Goal: Information Seeking & Learning: Learn about a topic

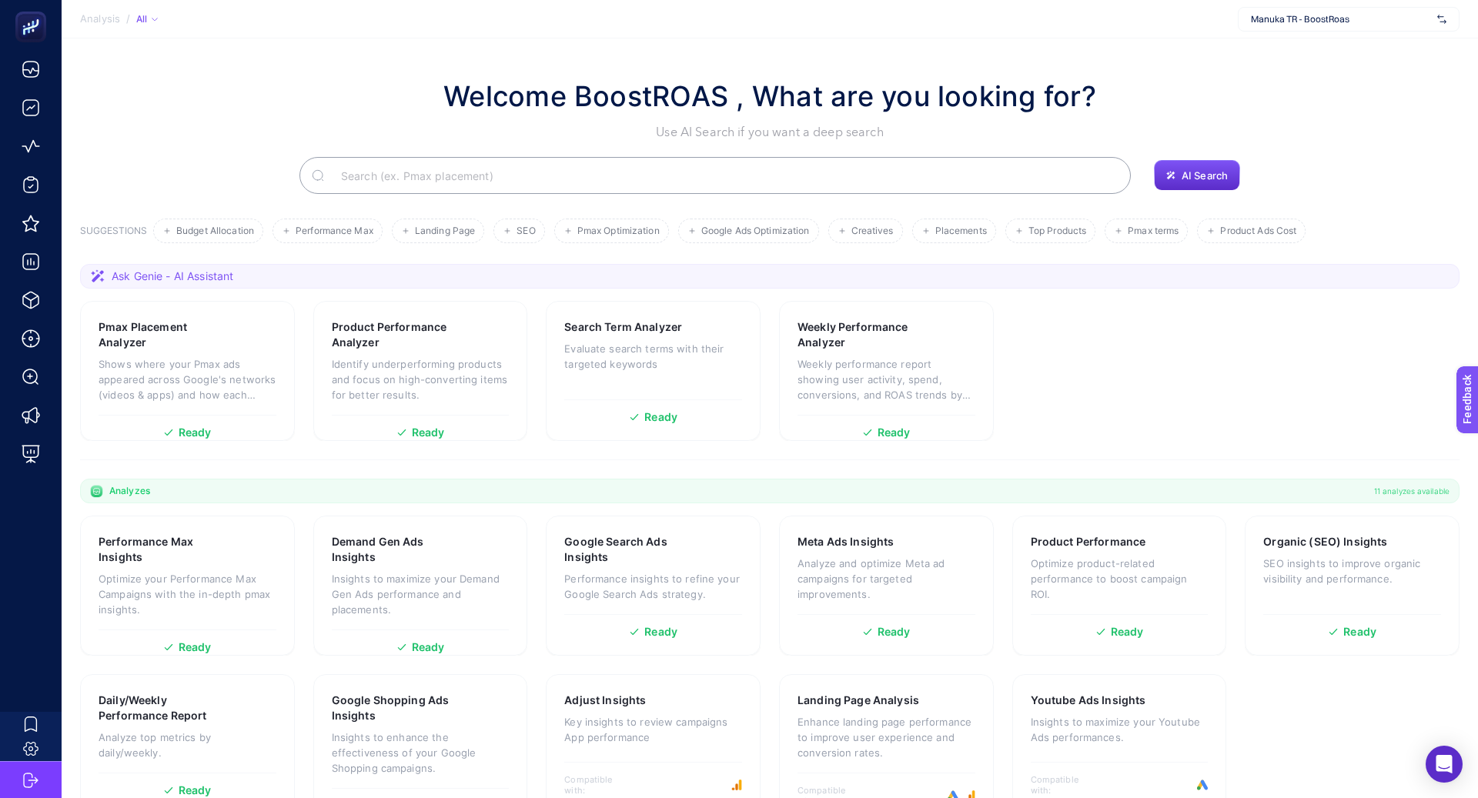
click at [1344, 18] on span "Manuka TR - BoostRoas" at bounding box center [1341, 19] width 180 height 12
type input "kon"
click at [1349, 55] on div "Konyalı Saat" at bounding box center [1349, 50] width 220 height 25
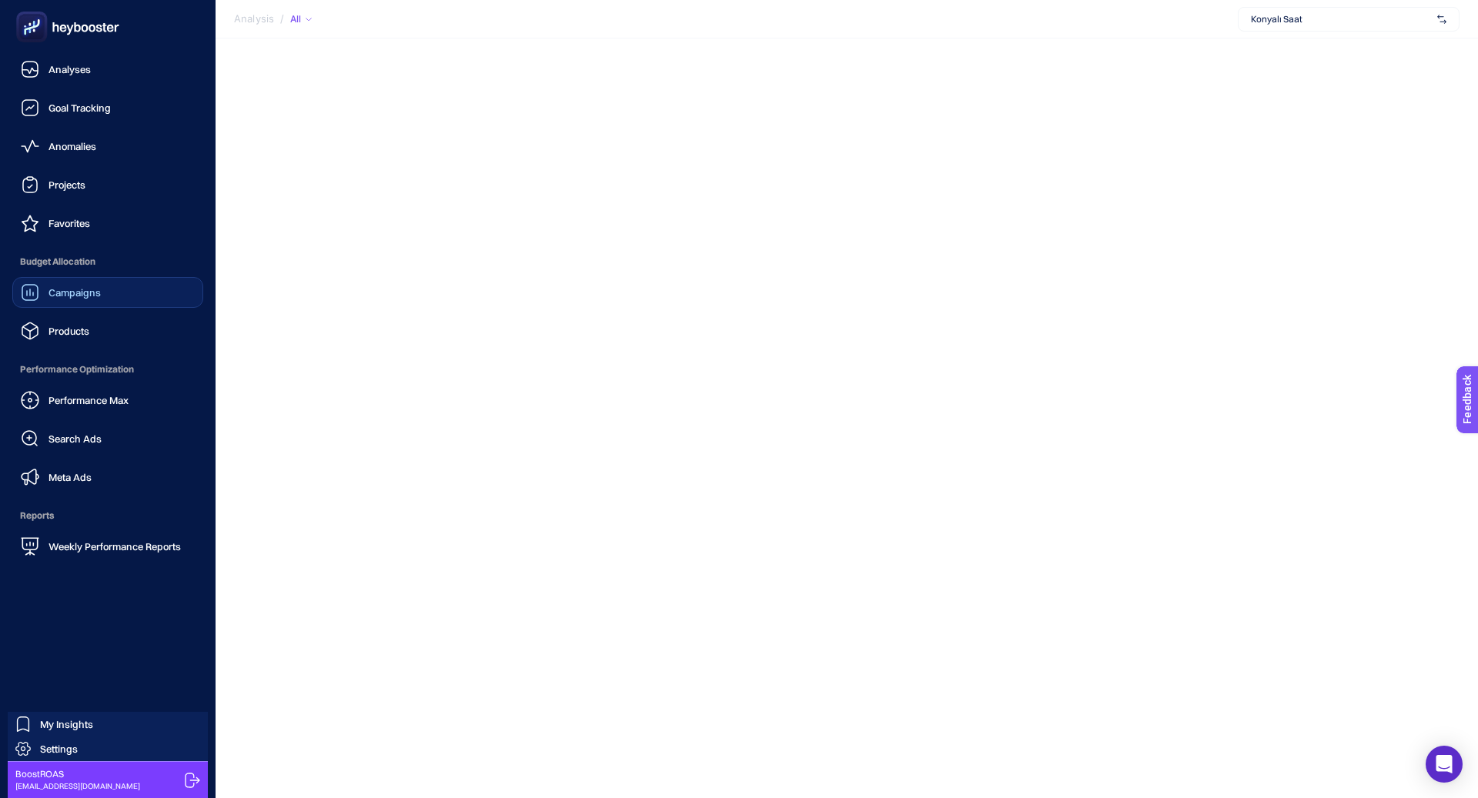
click at [89, 297] on span "Campaigns" at bounding box center [75, 292] width 52 height 12
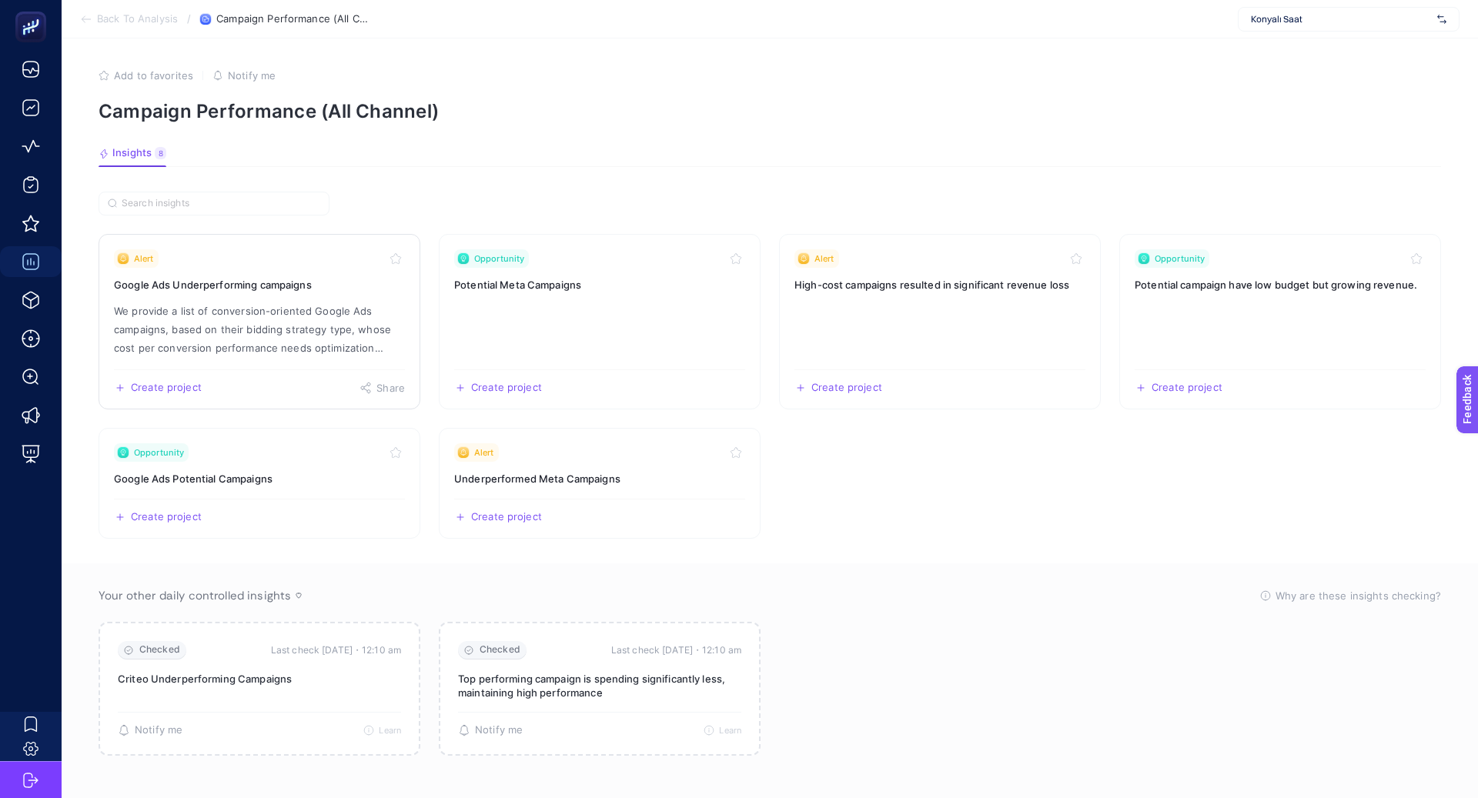
click at [280, 306] on p "We provide a list of conversion-oriented Google Ads campaigns, based on their b…" at bounding box center [259, 329] width 291 height 55
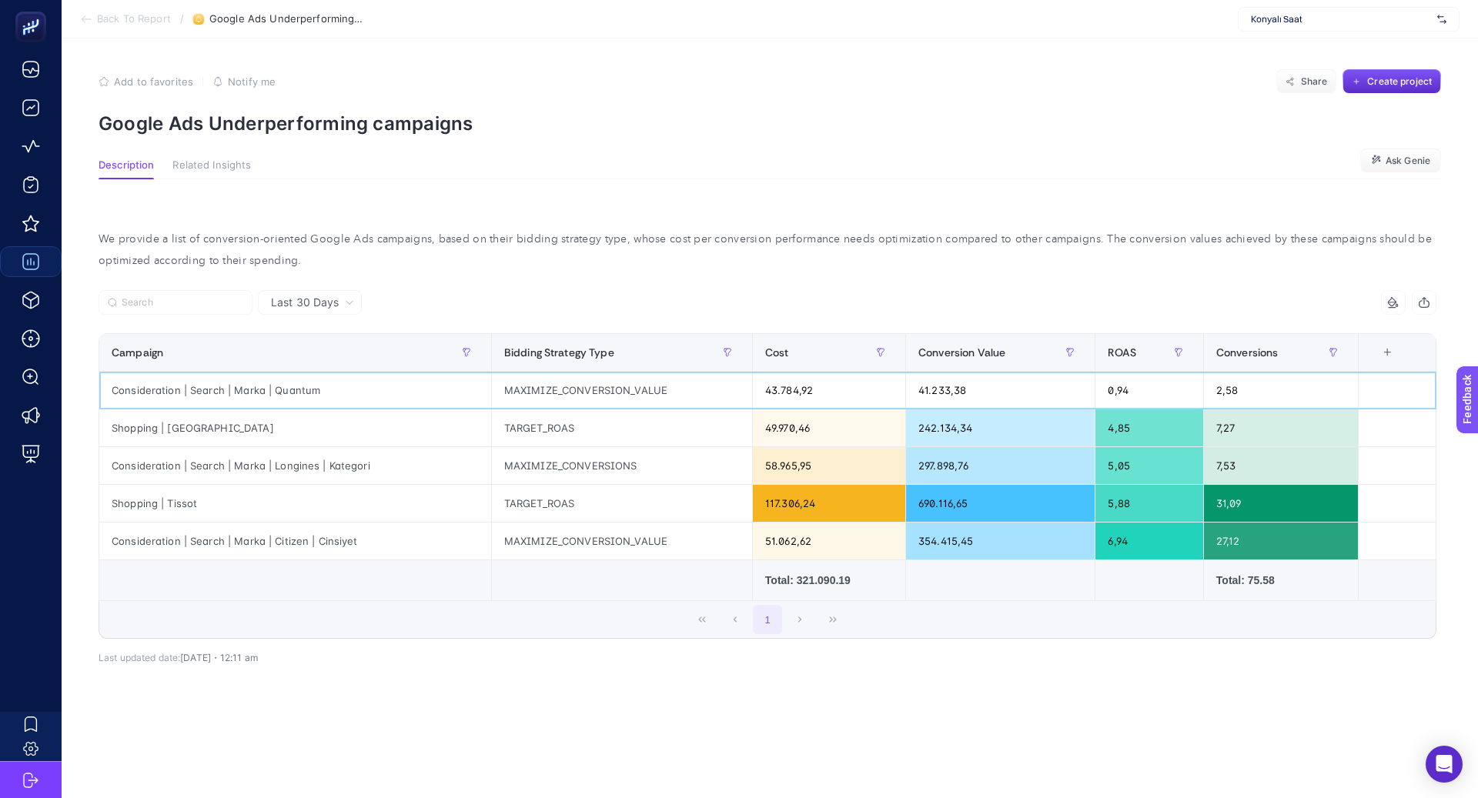
click at [301, 391] on div "Consideration | Search | Marka | Quantum" at bounding box center [295, 390] width 392 height 37
click at [301, 390] on div "Consideration | Search | Marka | Quantum" at bounding box center [295, 390] width 392 height 37
click at [291, 397] on div at bounding box center [291, 397] width 0 height 0
click at [311, 413] on div "Shopping | [GEOGRAPHIC_DATA]" at bounding box center [295, 428] width 392 height 37
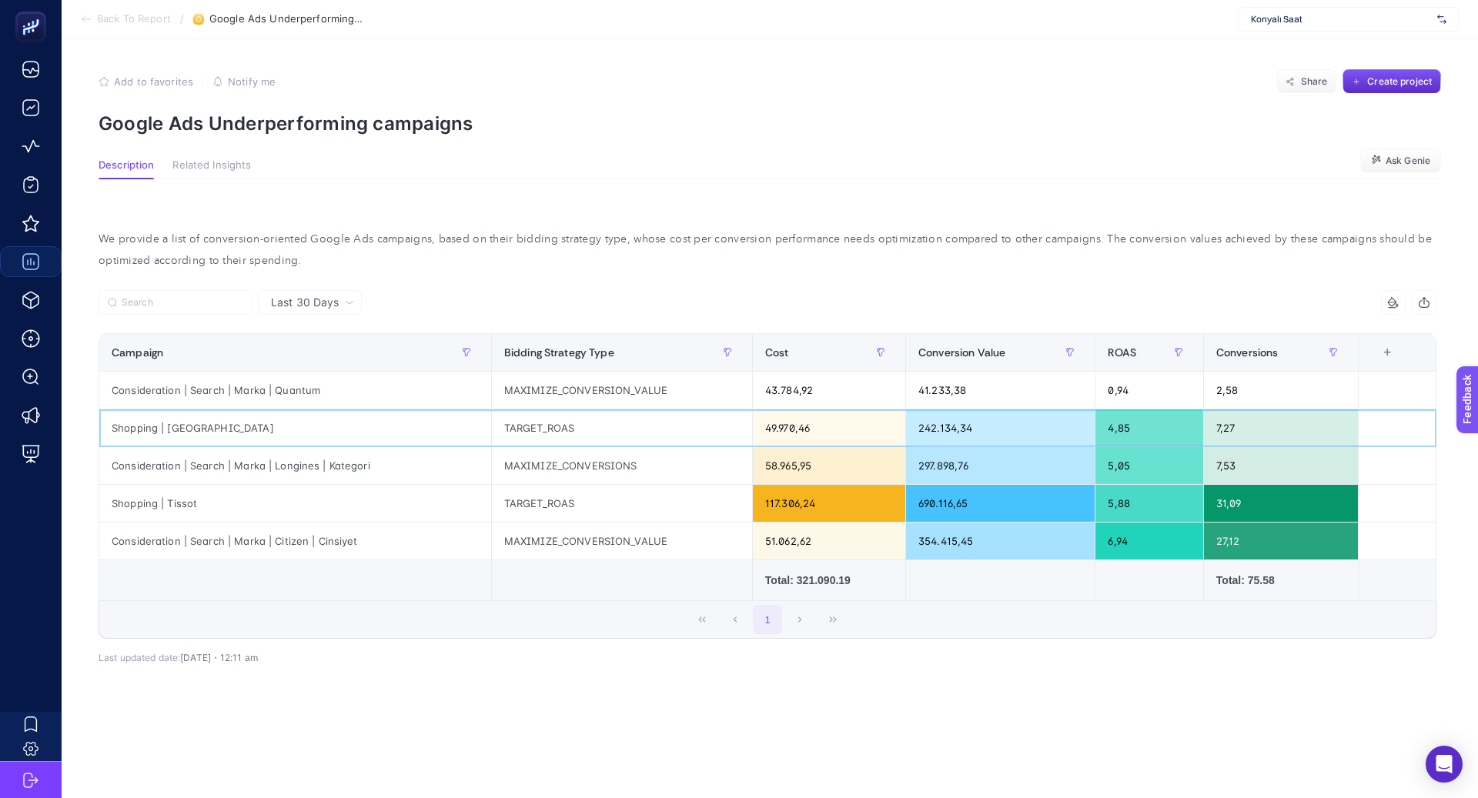
click at [369, 417] on div "Shopping | [GEOGRAPHIC_DATA]" at bounding box center [295, 428] width 392 height 37
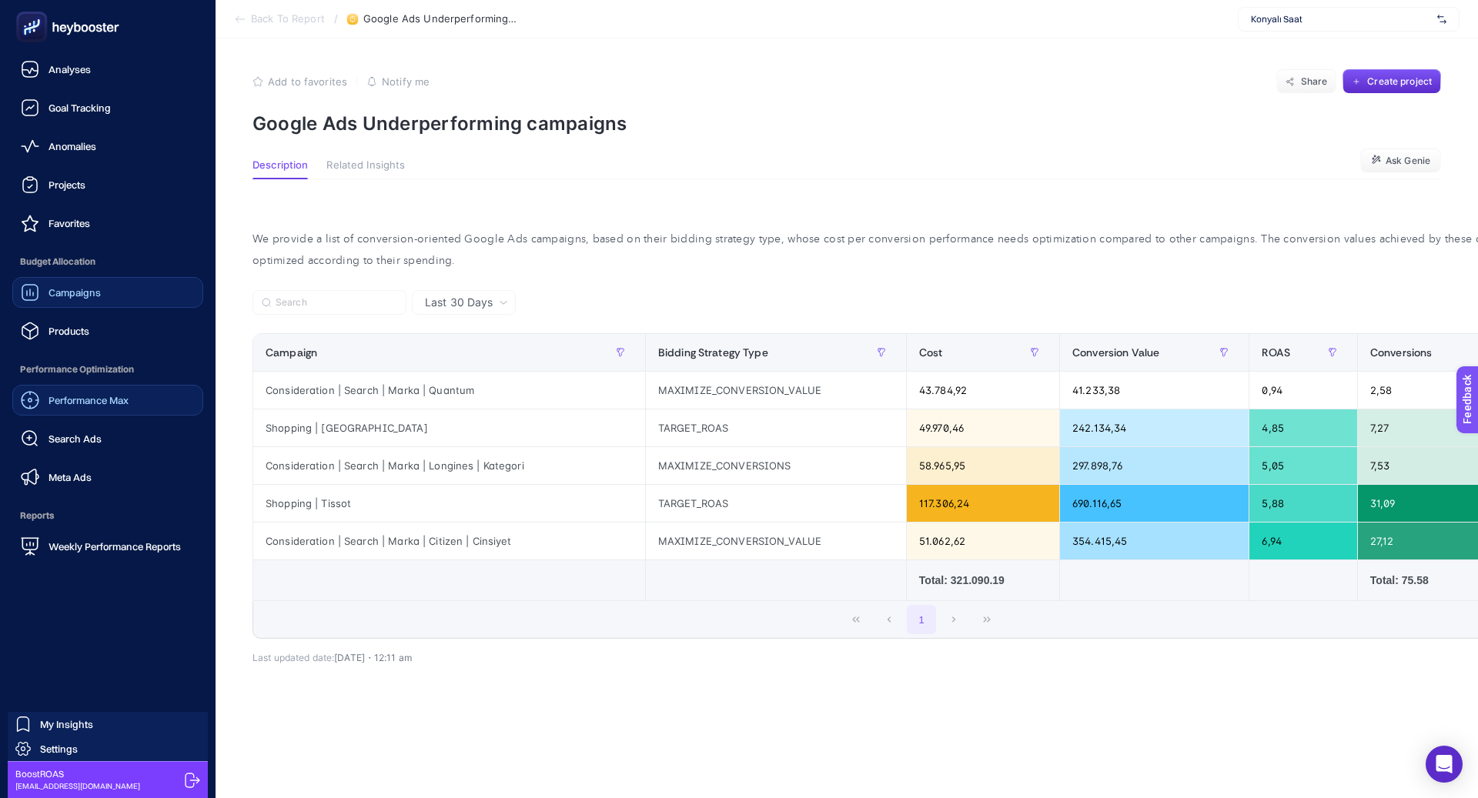
click at [105, 403] on span "Performance Max" at bounding box center [89, 400] width 80 height 12
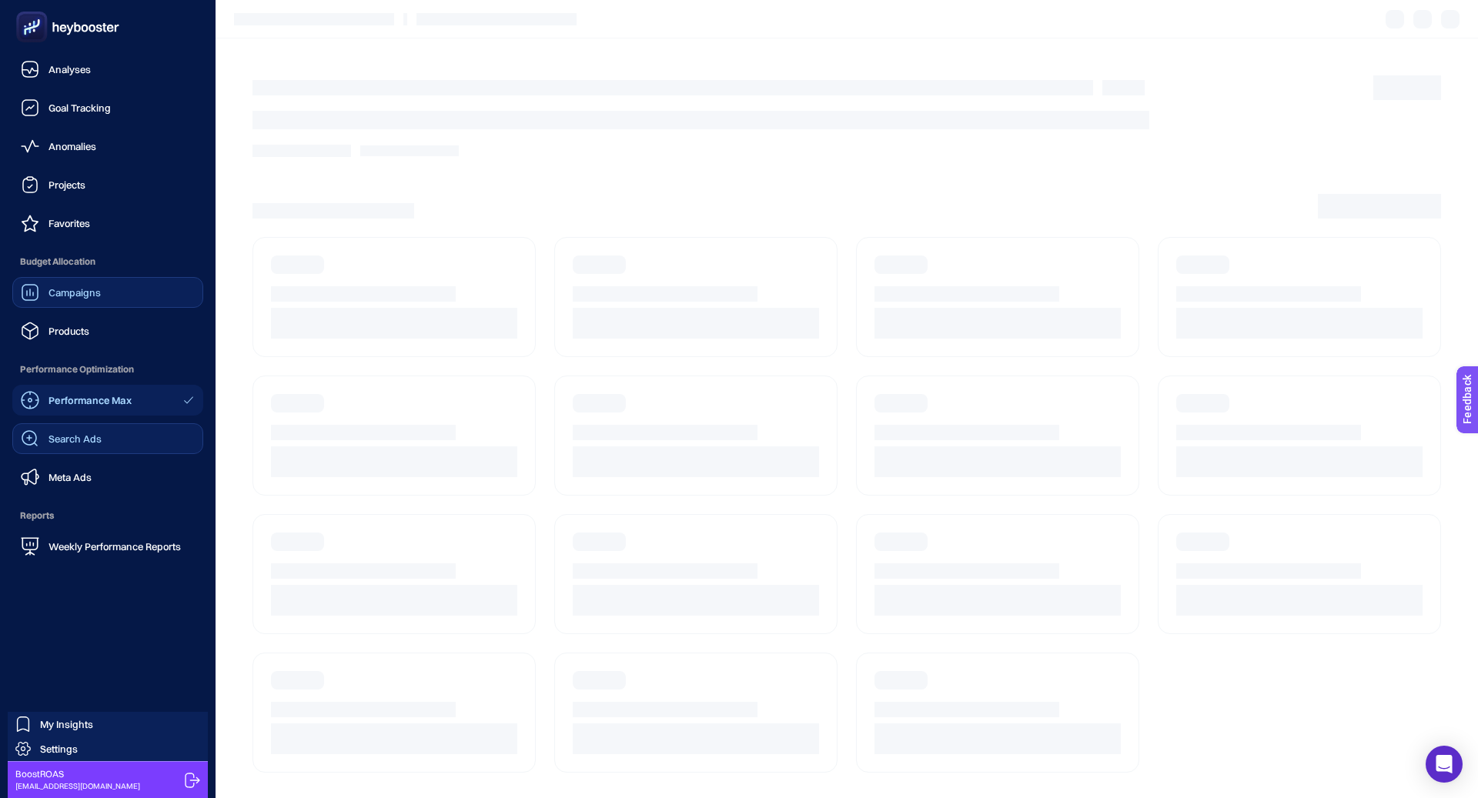
click at [99, 440] on span "Search Ads" at bounding box center [75, 439] width 53 height 12
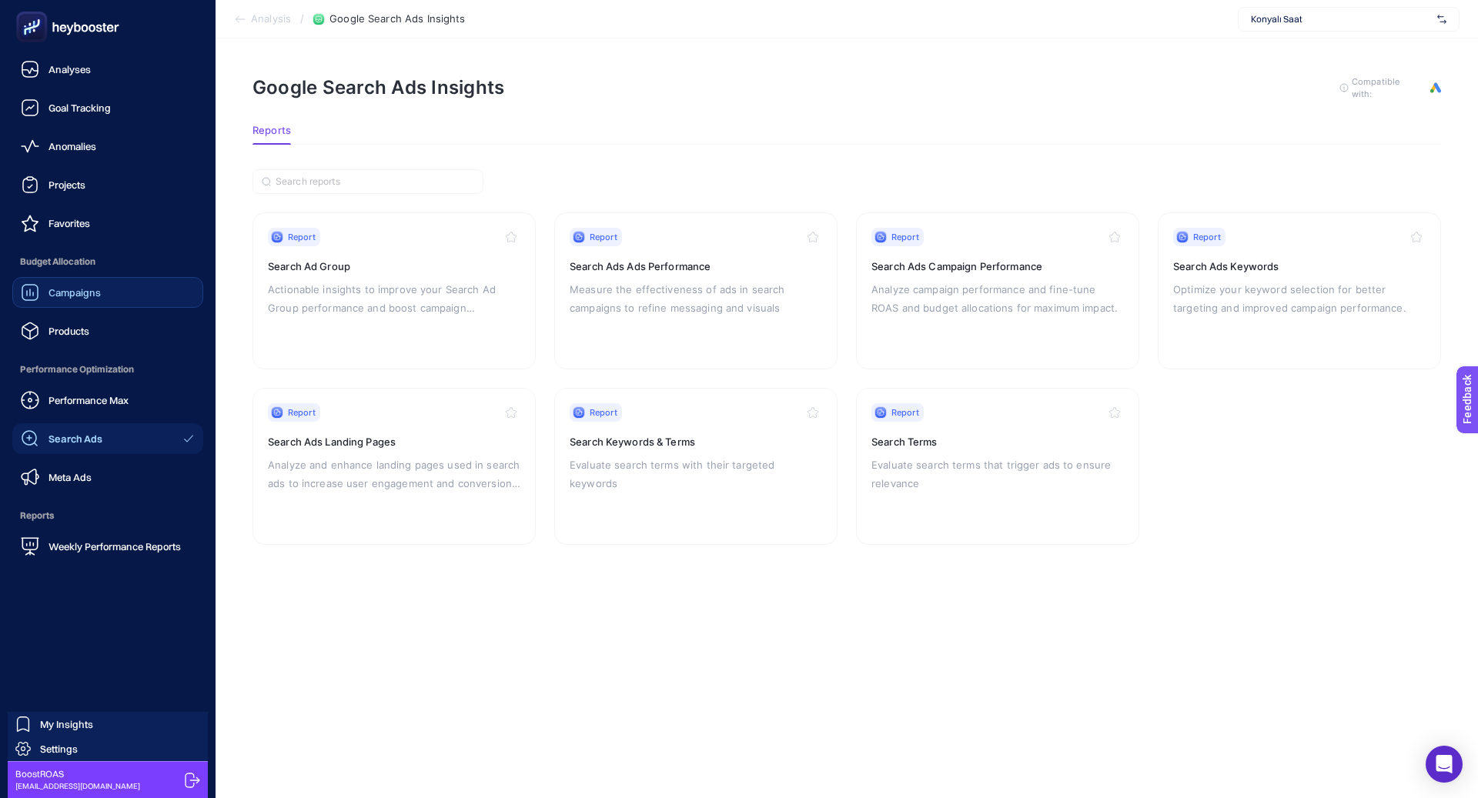
click at [97, 457] on div "Performance Max Search Ads Meta Ads" at bounding box center [107, 439] width 191 height 108
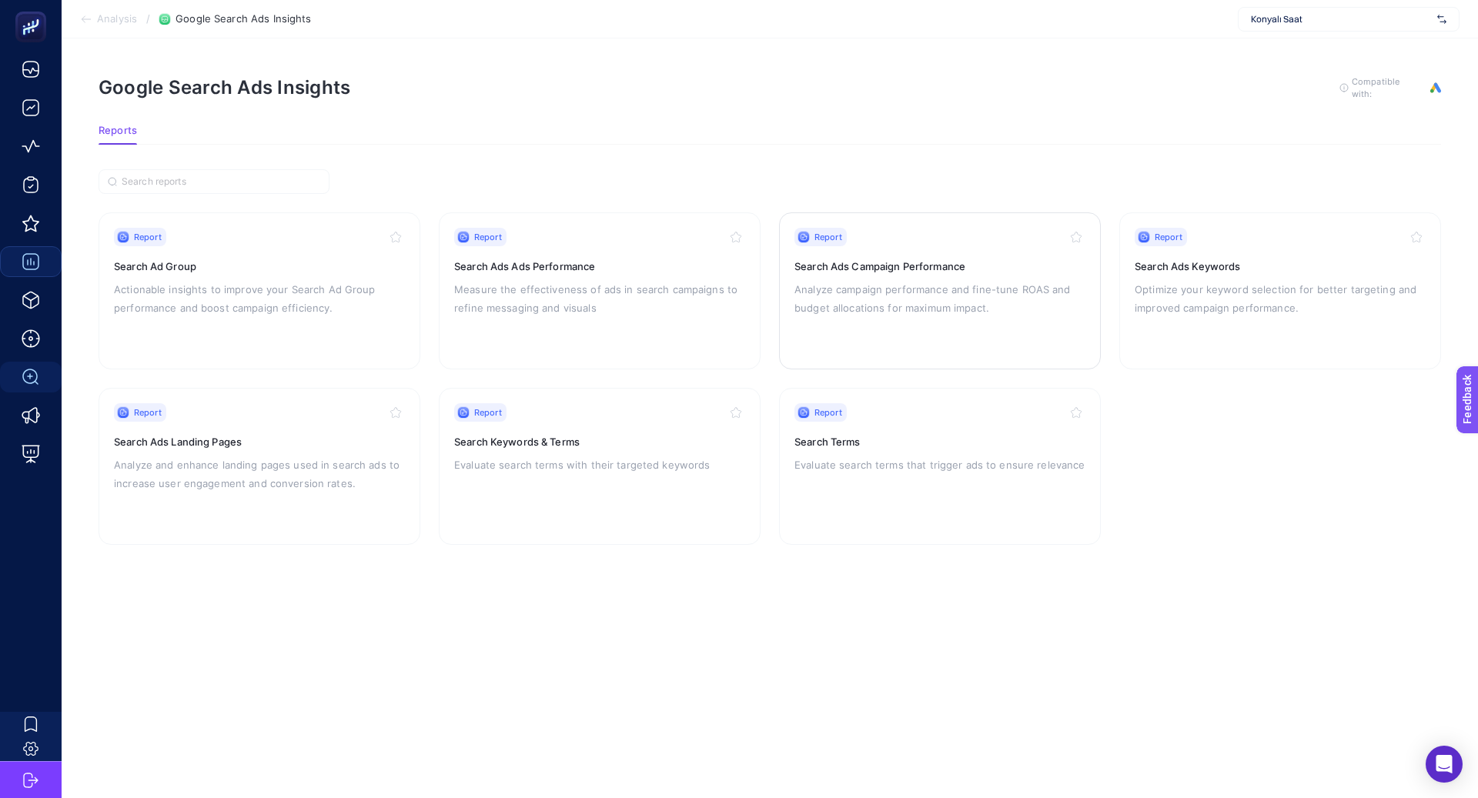
click at [969, 272] on div "Report Search Ads Campaign Performance Analyze campaign performance and fine-tu…" at bounding box center [940, 291] width 291 height 126
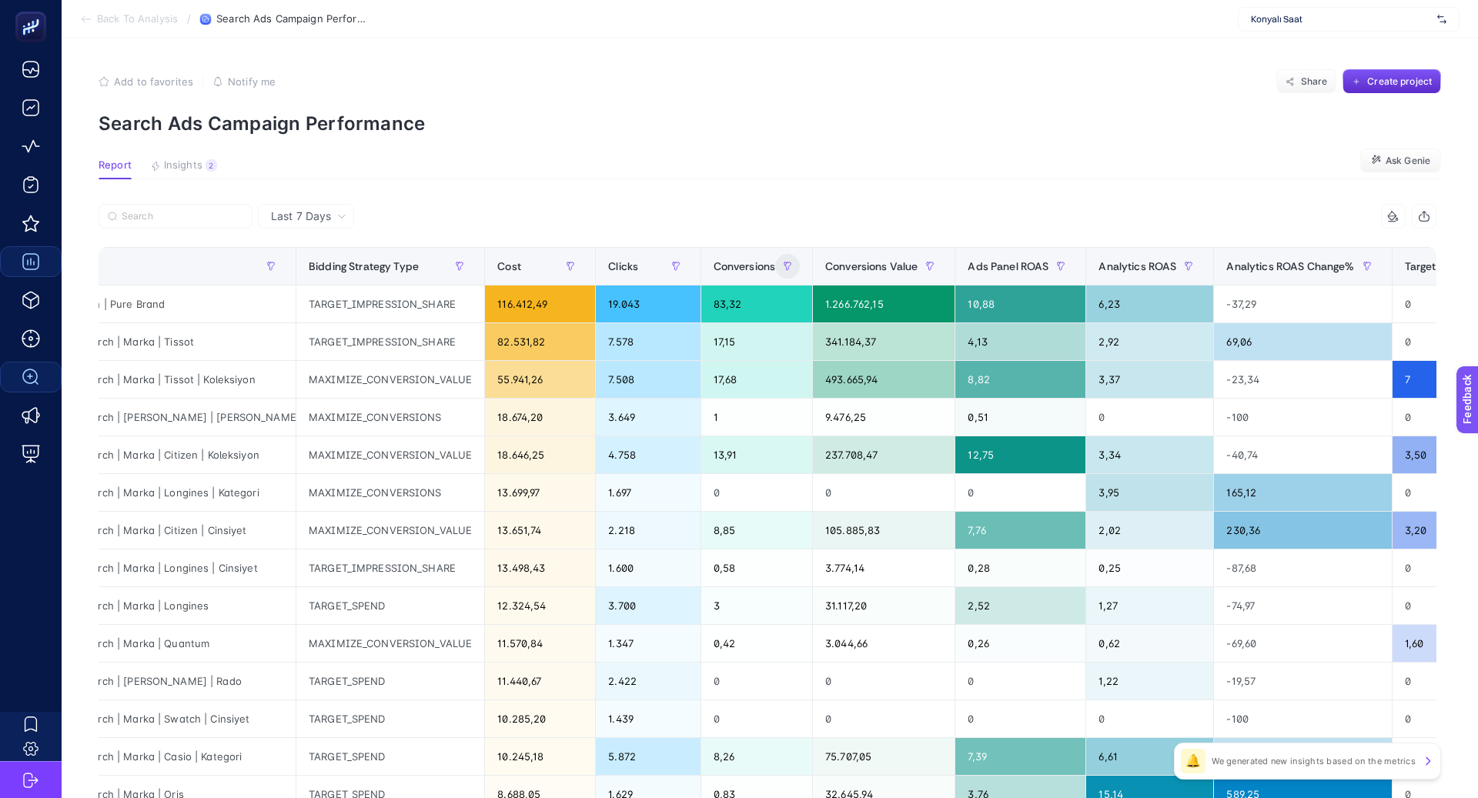
scroll to position [0, 112]
click at [1122, 262] on span "Analytics ROAS" at bounding box center [1137, 266] width 78 height 12
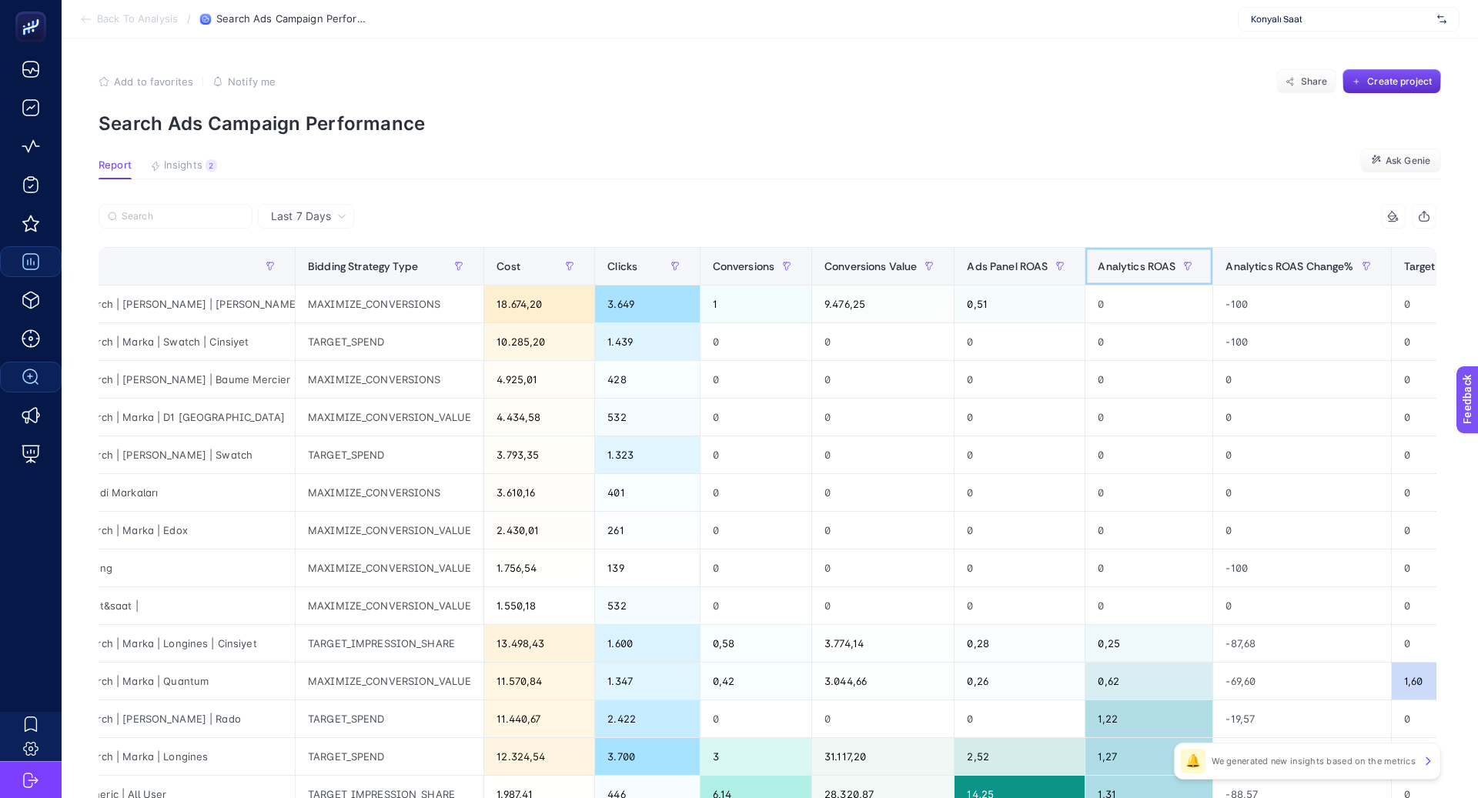
scroll to position [0, 0]
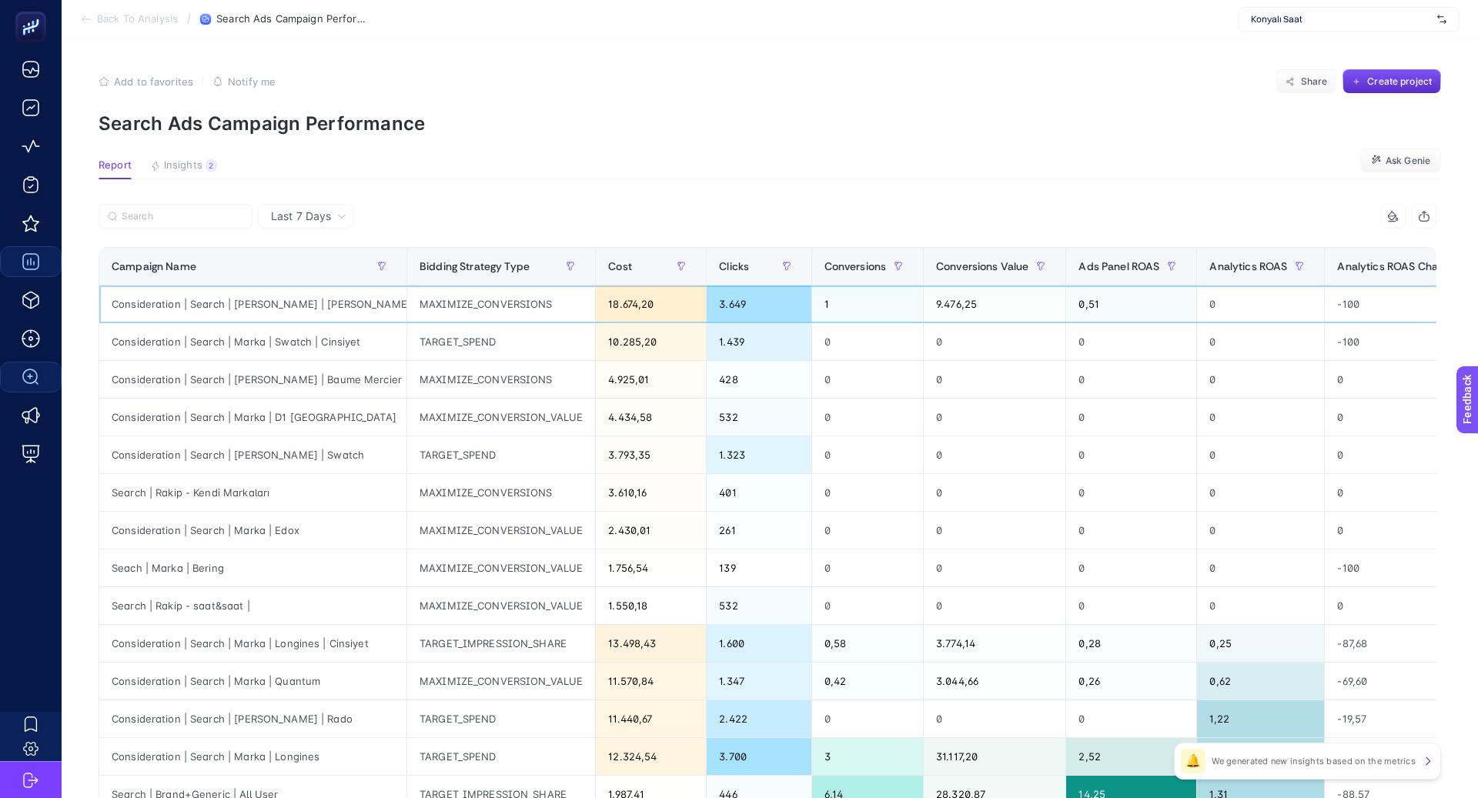
click at [266, 300] on div "Consideration | Search | [PERSON_NAME] | [PERSON_NAME]" at bounding box center [252, 304] width 307 height 37
copy tr "Consideration | Search | [PERSON_NAME] | [PERSON_NAME]"
click at [293, 337] on div "Consideration | Search | Marka | Swatch | Cinsiyet" at bounding box center [252, 341] width 307 height 37
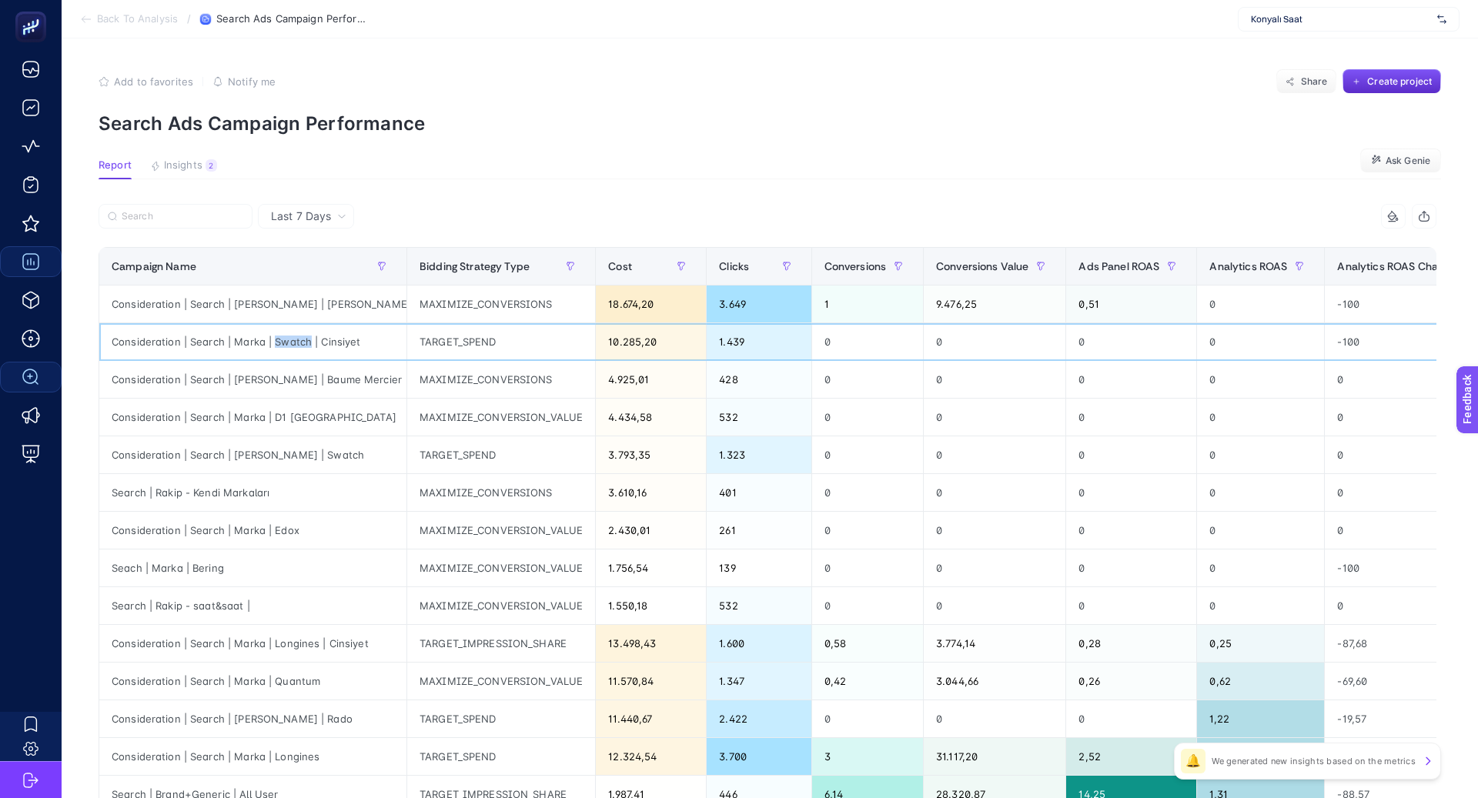
click at [293, 336] on div "Consideration | Search | Marka | Swatch | Cinsiyet" at bounding box center [252, 341] width 307 height 37
copy tr "Consideration | Search | Marka | Swatch | Cinsiyet"
click at [299, 381] on div "Consideration | Search | [PERSON_NAME] | Baume Mercier" at bounding box center [252, 379] width 307 height 37
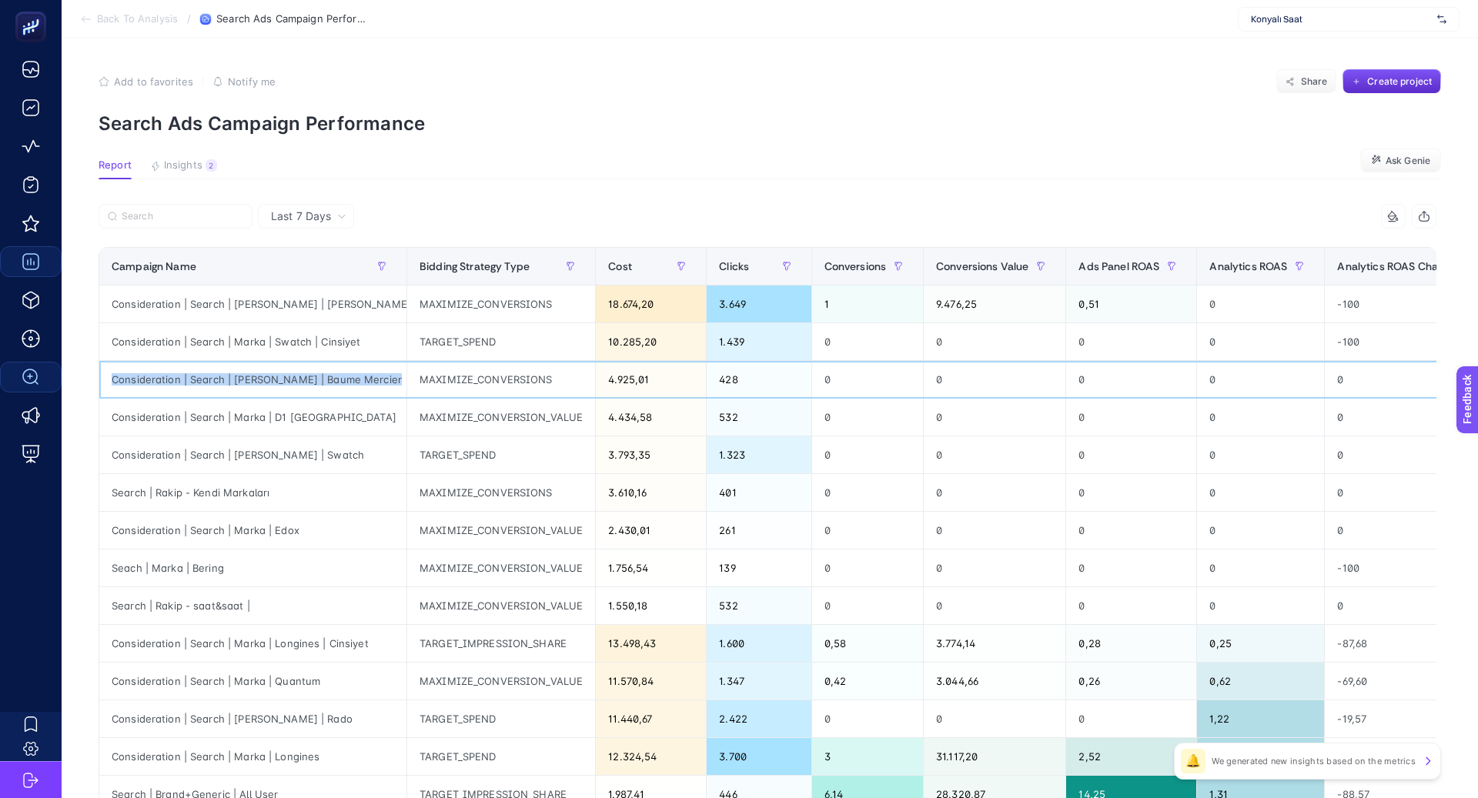
click at [299, 381] on div "Consideration | Search | [PERSON_NAME] | Baume Mercier" at bounding box center [252, 379] width 307 height 37
copy tr "Consideration | Search | [PERSON_NAME] | Baume Mercier"
click at [261, 417] on div "Consideration | Search | Marka | D1 [GEOGRAPHIC_DATA]" at bounding box center [252, 417] width 307 height 37
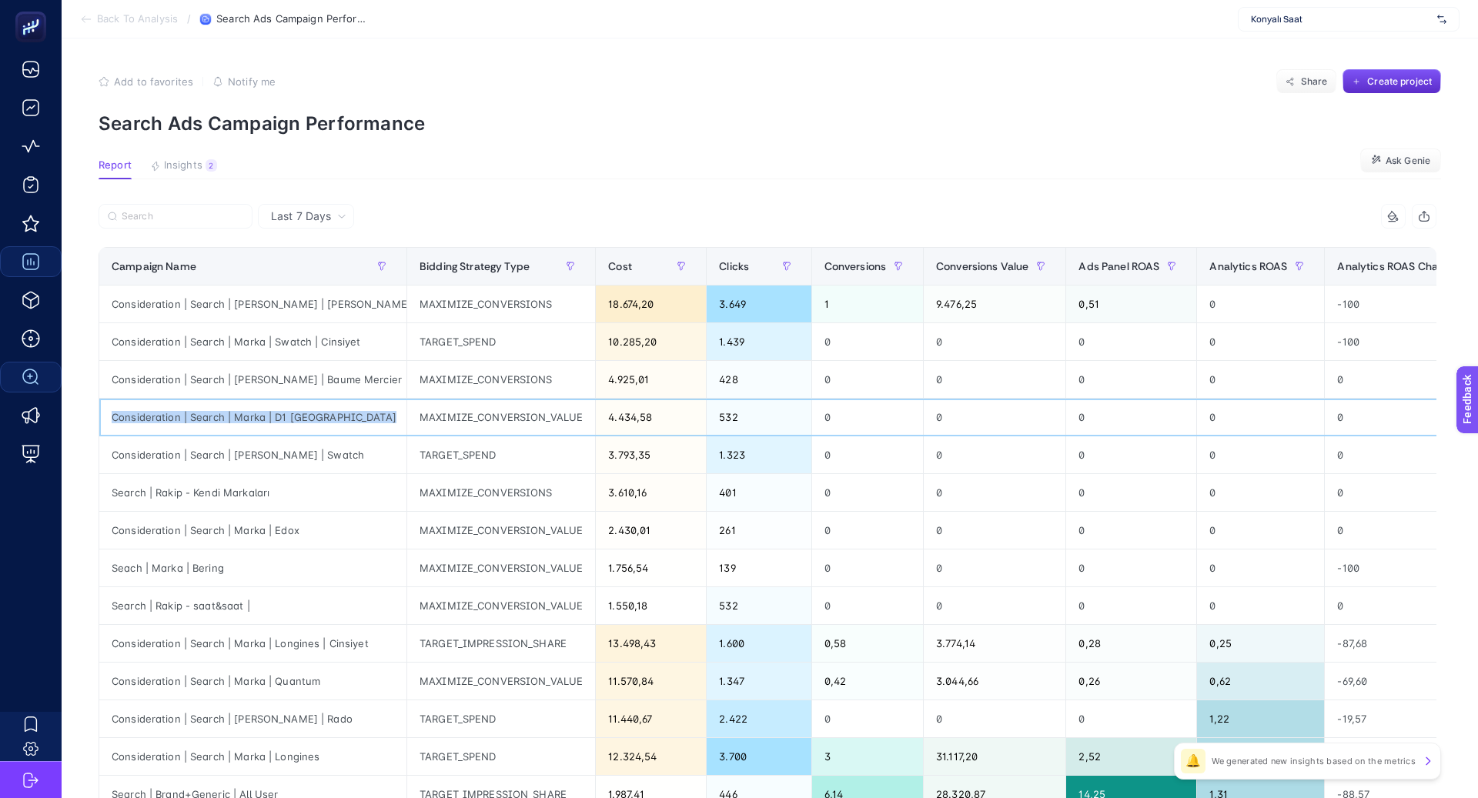
click at [261, 417] on div "Consideration | Search | Marka | D1 [GEOGRAPHIC_DATA]" at bounding box center [252, 417] width 307 height 37
click at [300, 446] on div "Consideration | Search | [PERSON_NAME] | Swatch" at bounding box center [252, 455] width 307 height 37
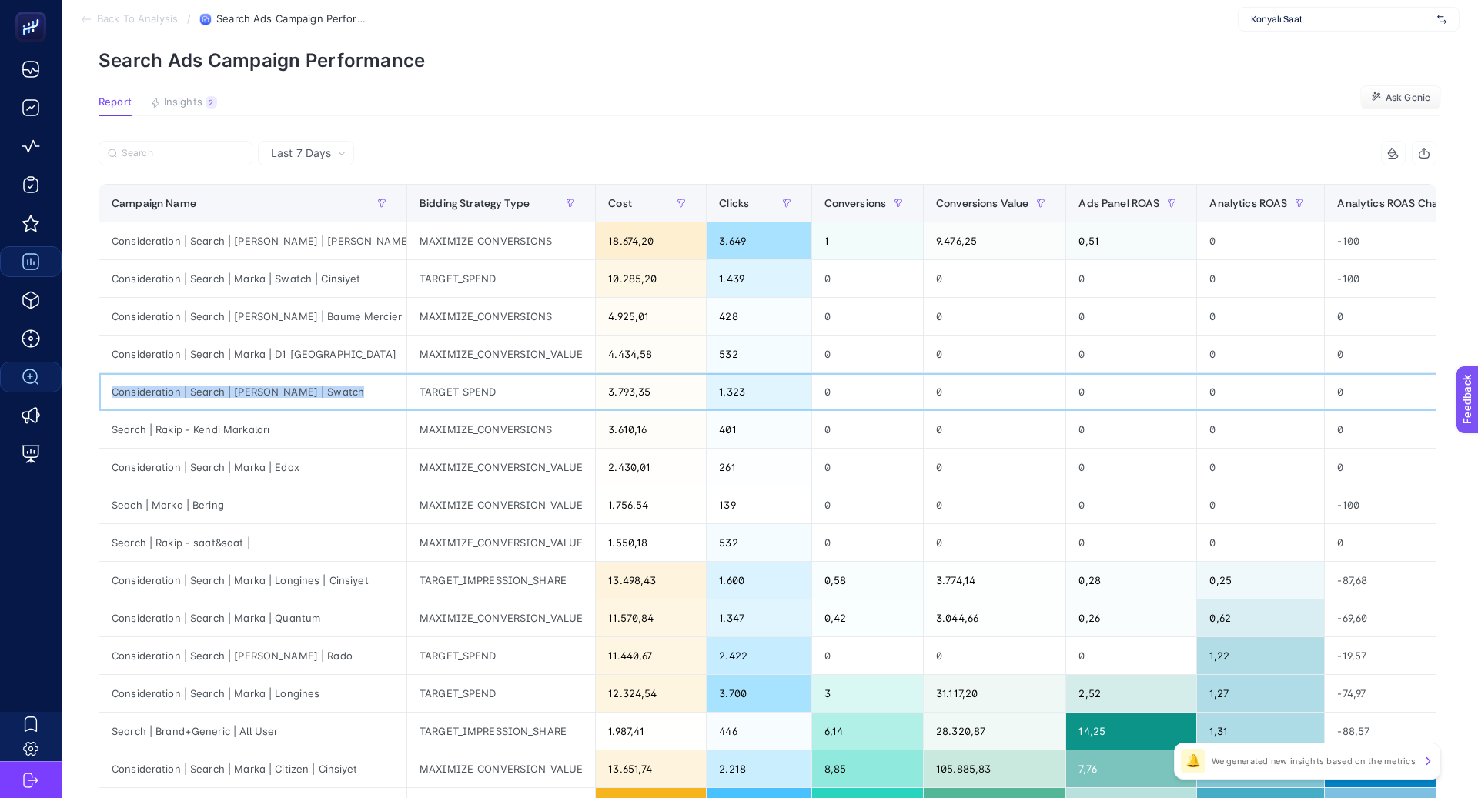
scroll to position [72, 0]
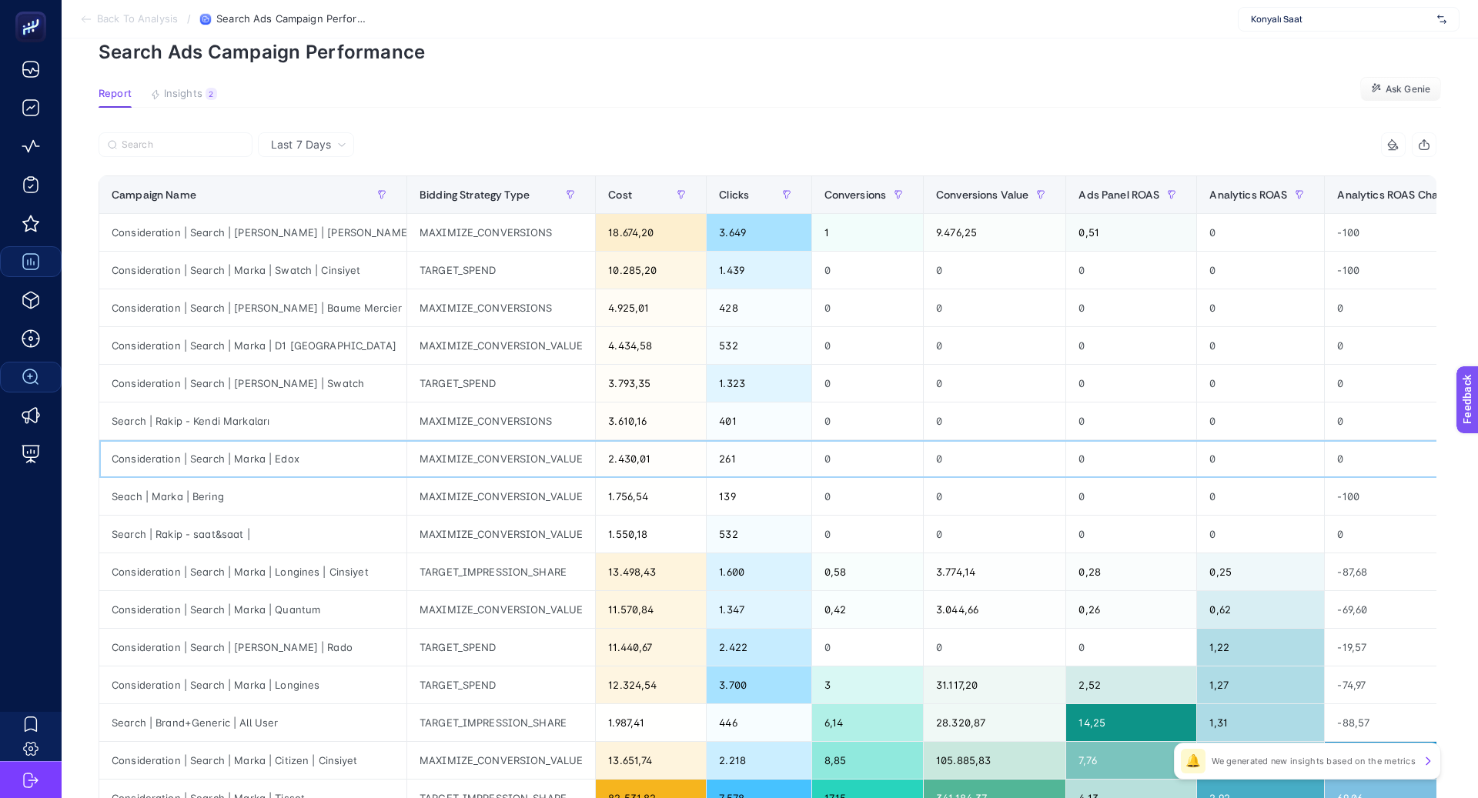
click at [282, 460] on div "Consideration | Search | Marka | Edox" at bounding box center [252, 458] width 307 height 37
click at [246, 419] on div "Search | Rakip - Kendi Markaları" at bounding box center [252, 421] width 307 height 37
click at [249, 456] on div "Consideration | Search | Marka | Edox" at bounding box center [252, 458] width 307 height 37
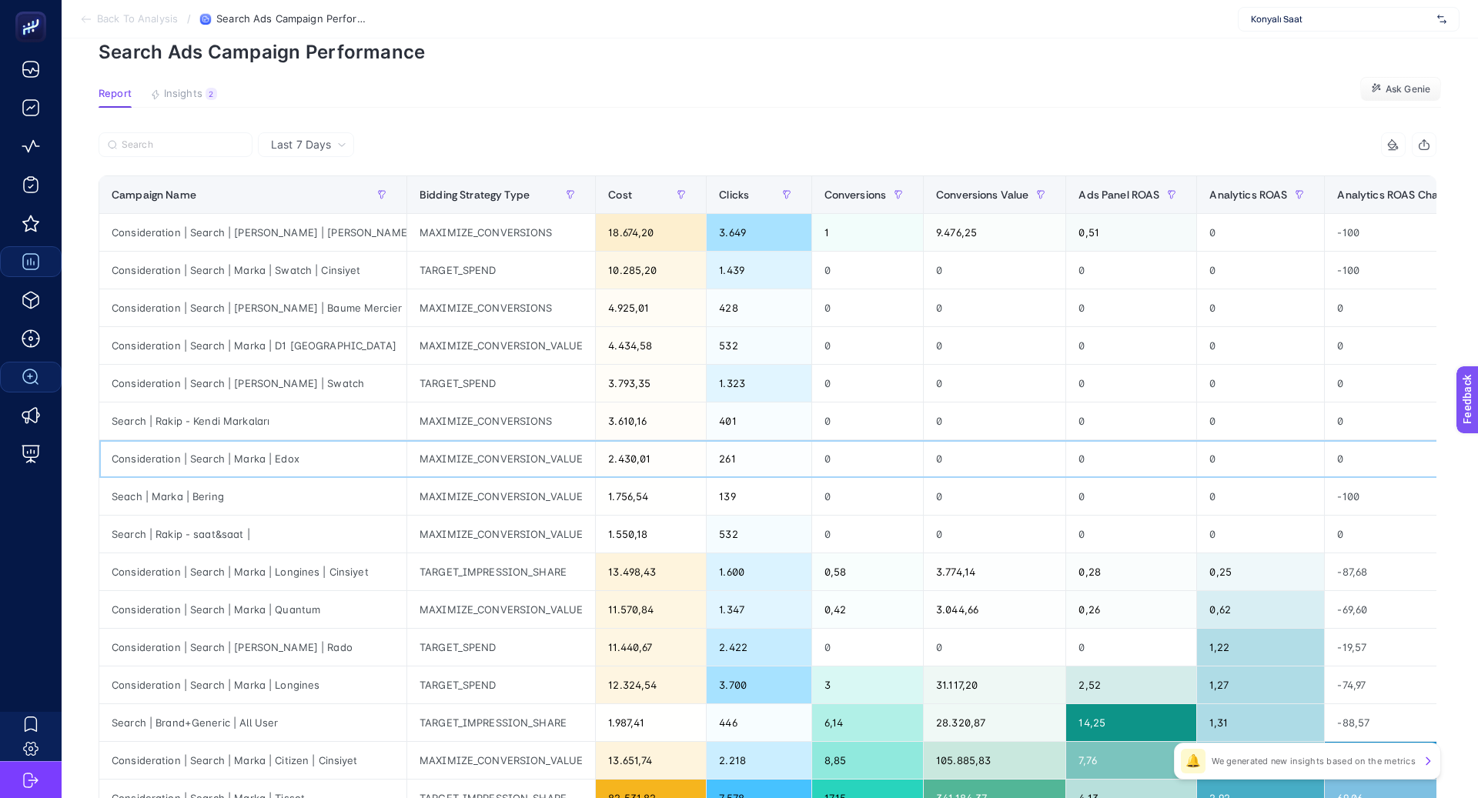
click at [249, 450] on div "Consideration | Search | Marka | Edox" at bounding box center [252, 458] width 307 height 37
click at [192, 494] on div "Seach | Marka | Bering" at bounding box center [252, 496] width 307 height 37
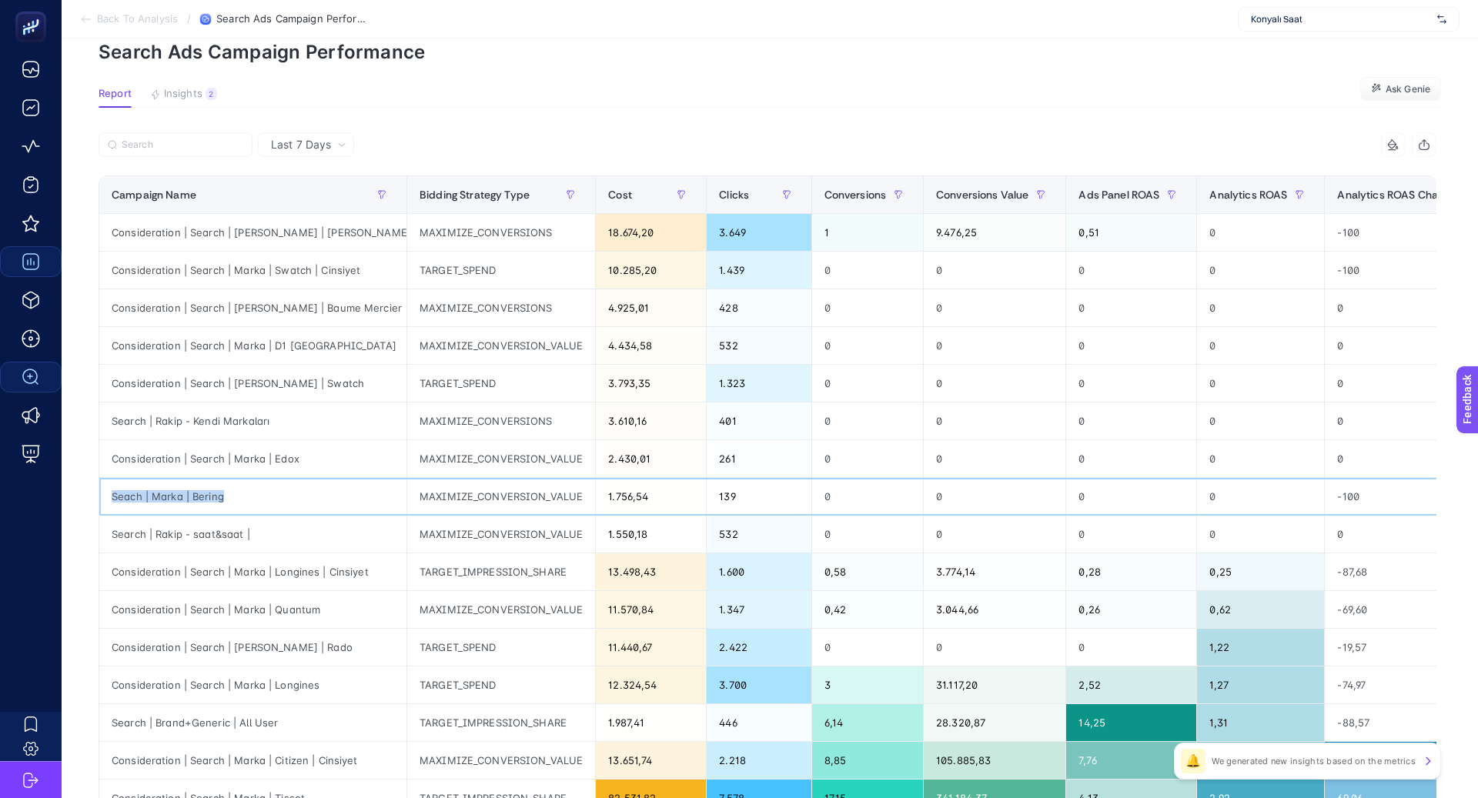
click at [192, 494] on div "Seach | Marka | Bering" at bounding box center [252, 496] width 307 height 37
copy tr "Seach | Marka | Bering"
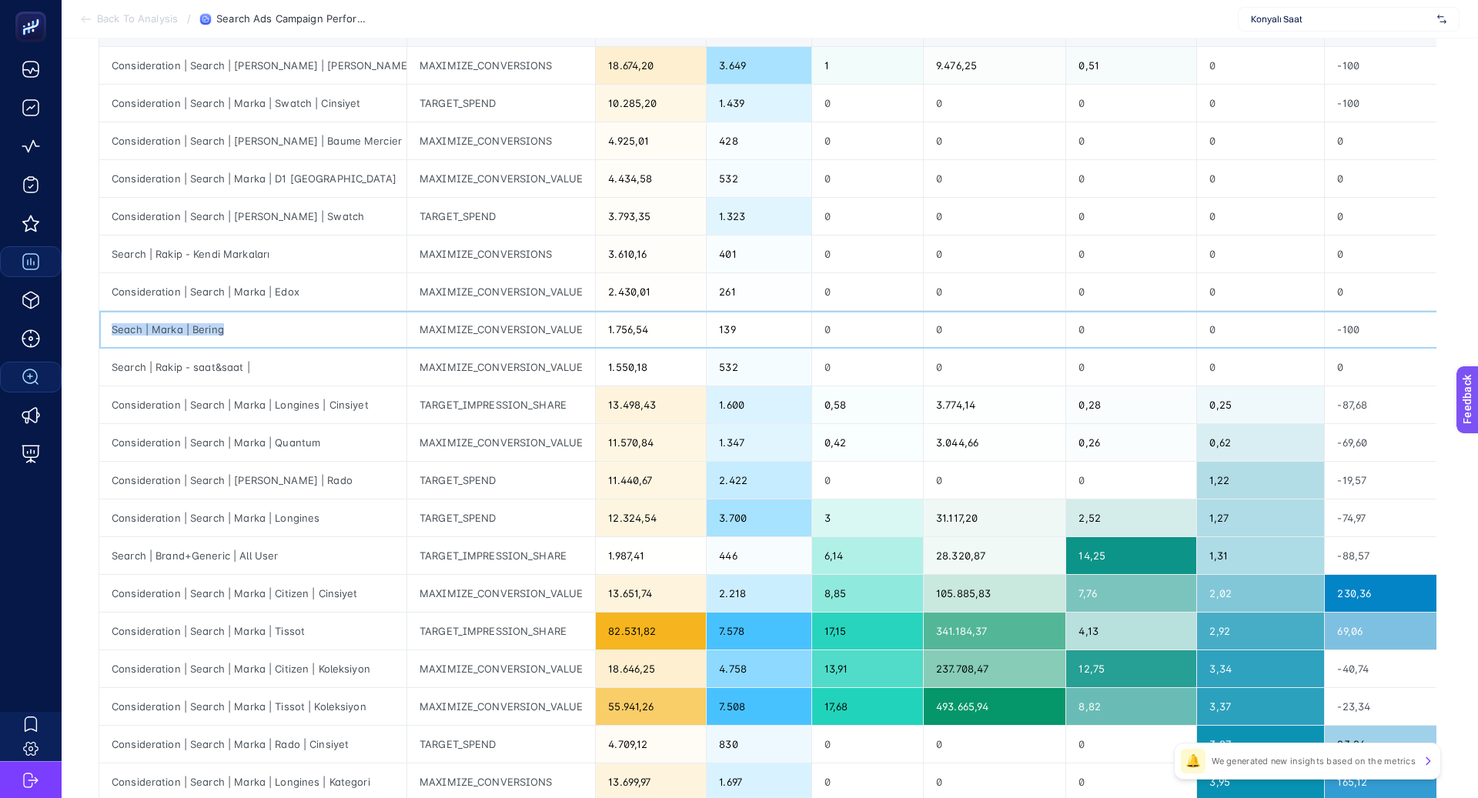
scroll to position [240, 0]
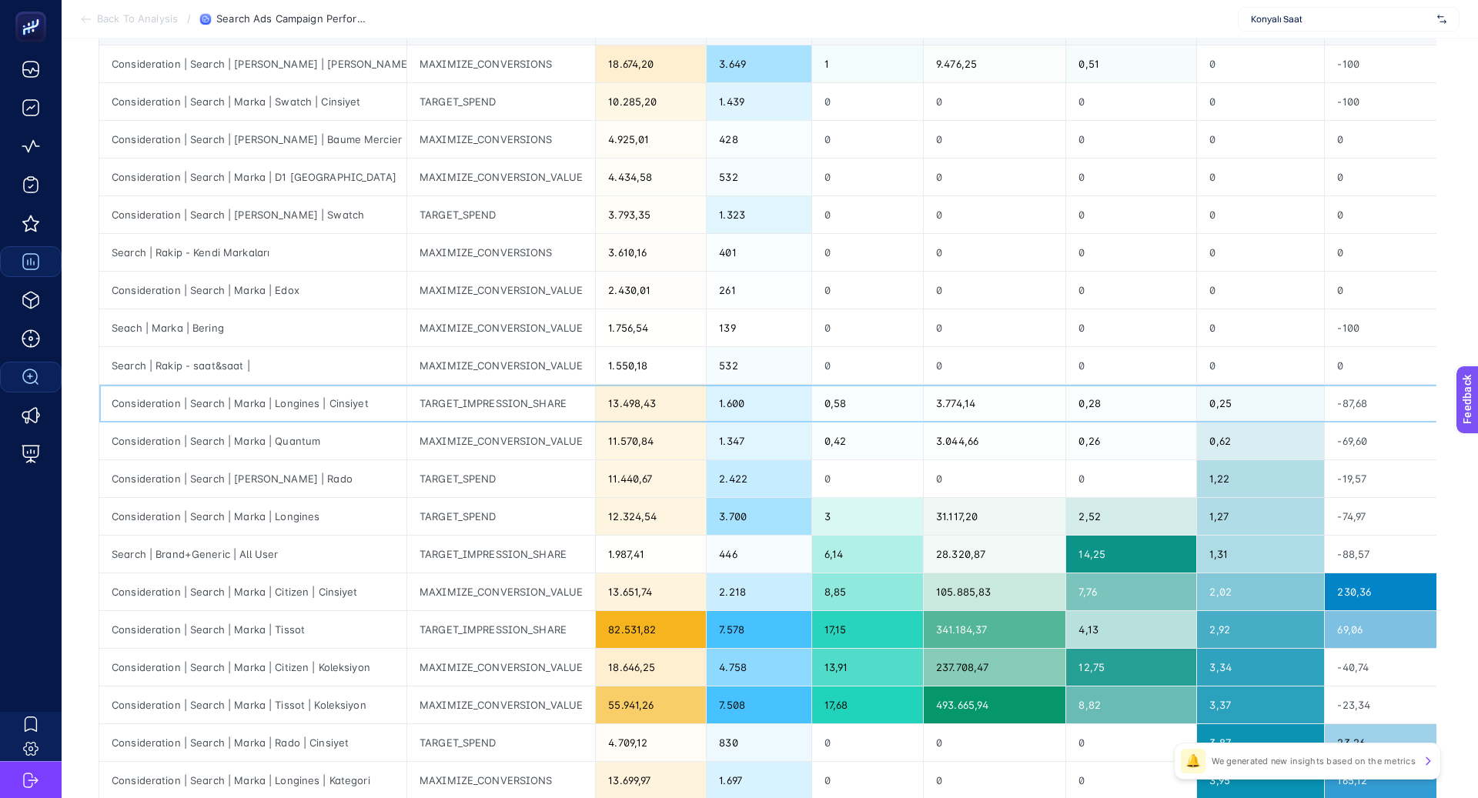
click at [447, 394] on div "TARGET_IMPRESSION_SHARE" at bounding box center [501, 403] width 188 height 37
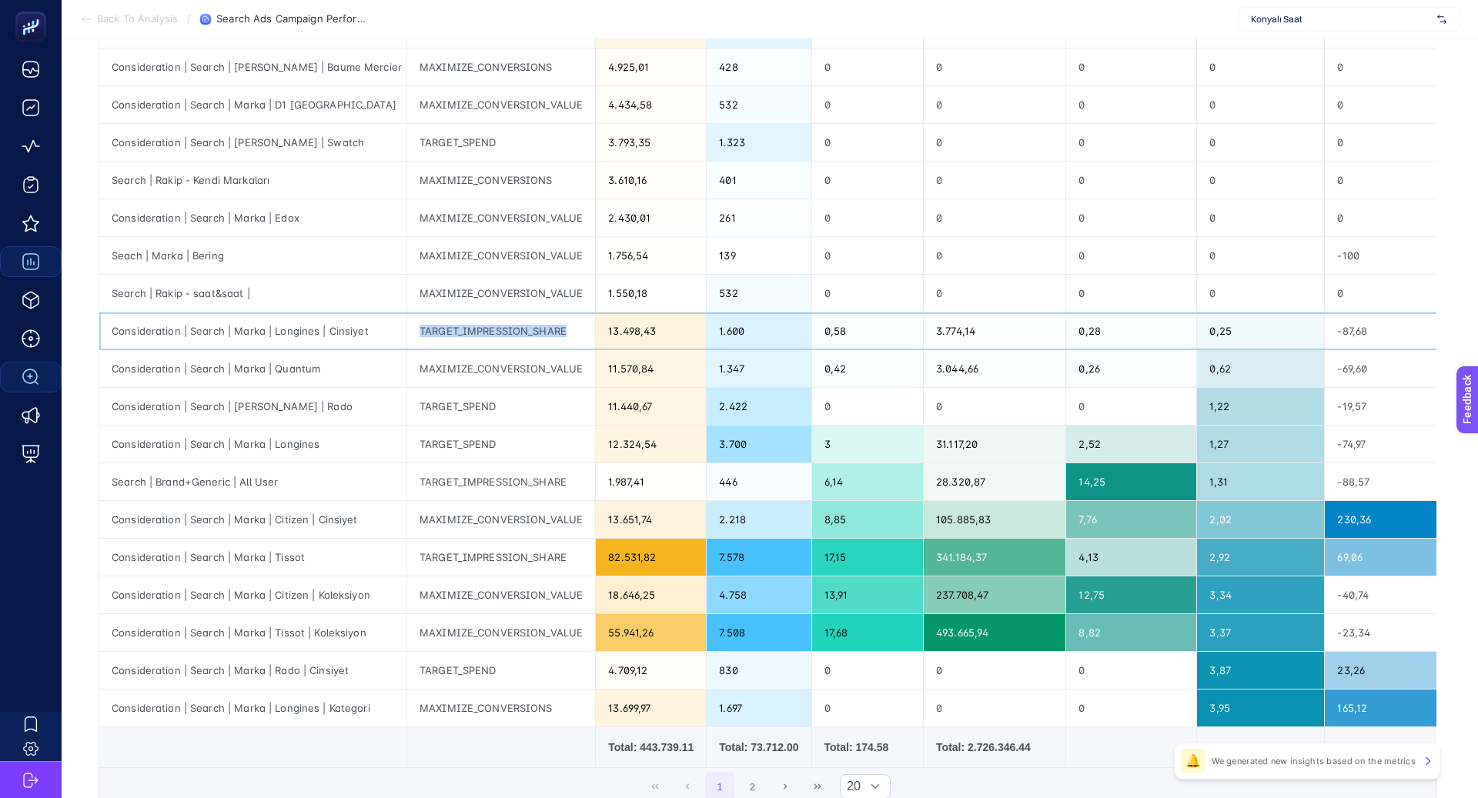
scroll to position [315, 0]
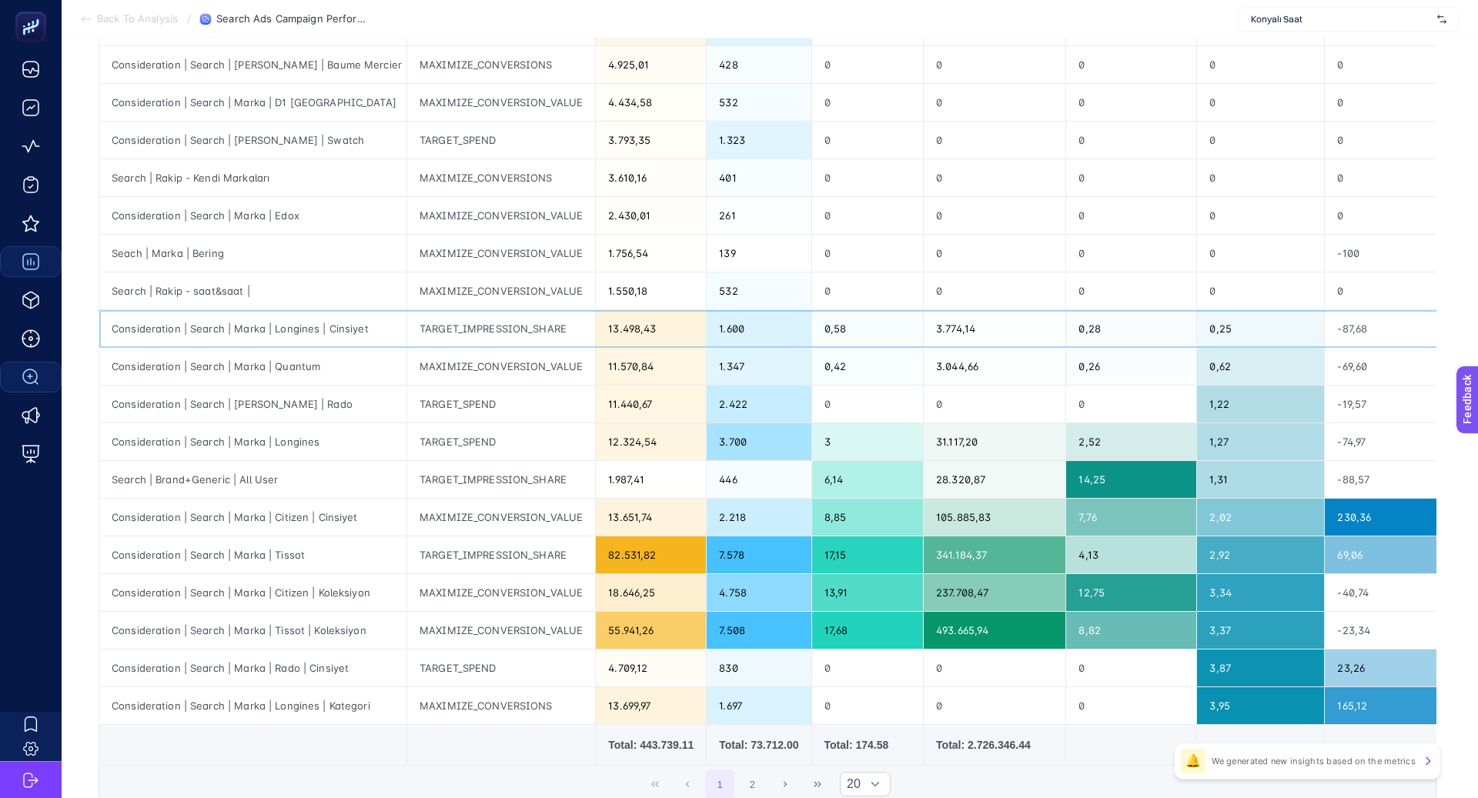
click at [291, 330] on div "Consideration | Search | Marka | Longines | Cinsiyet" at bounding box center [252, 328] width 307 height 37
copy div "Longines"
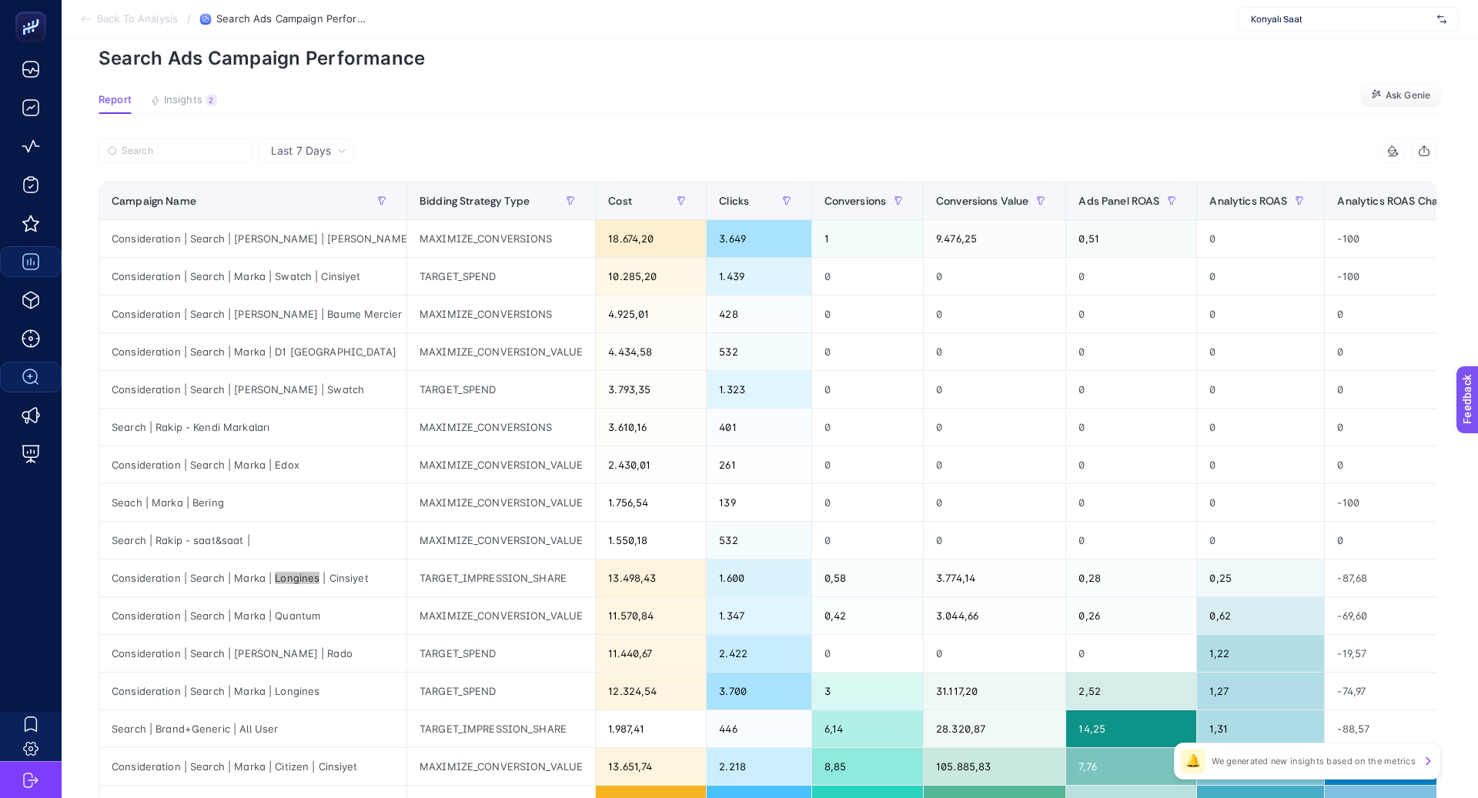
scroll to position [0, 0]
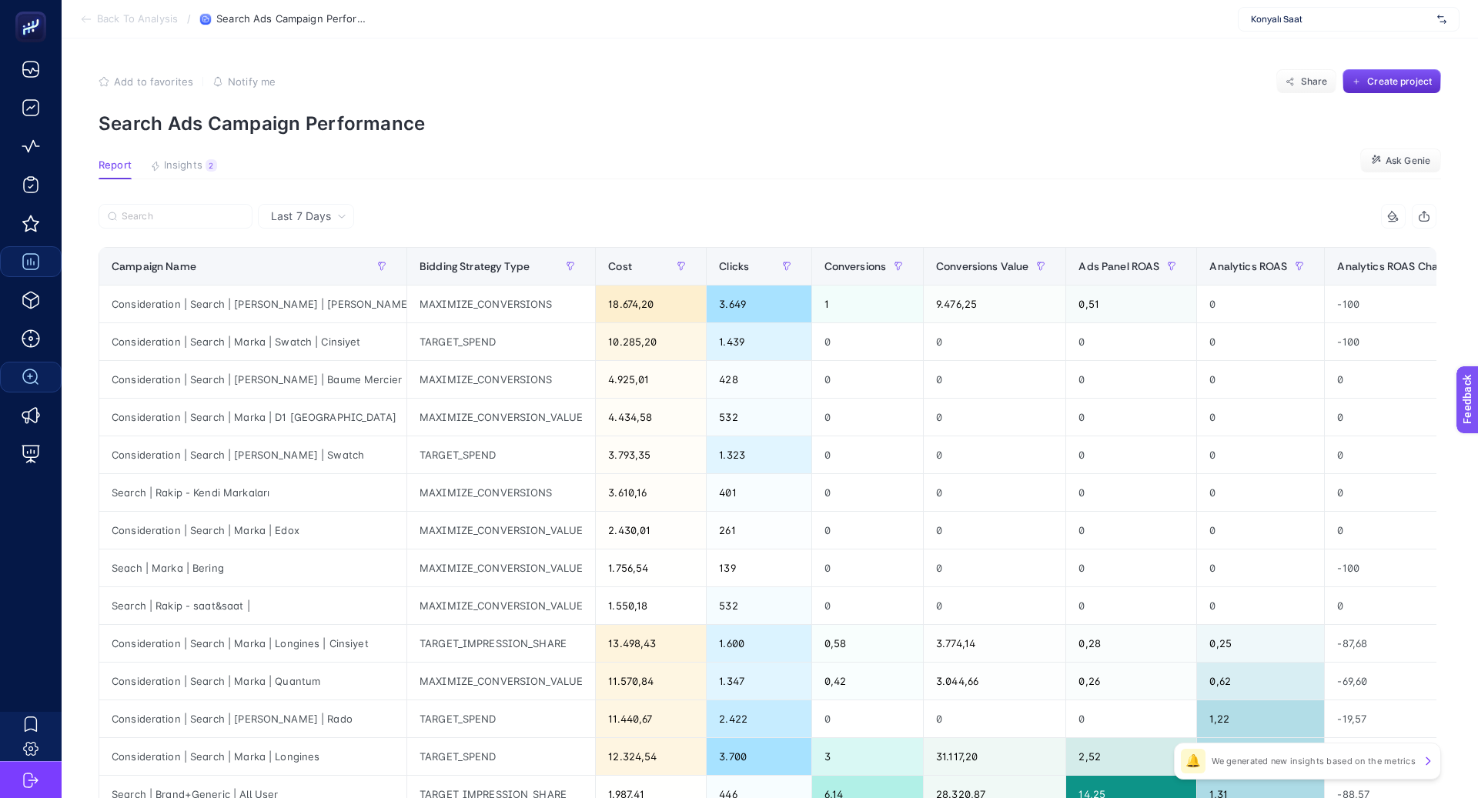
click at [312, 216] on span "Last 7 Days" at bounding box center [301, 216] width 60 height 15
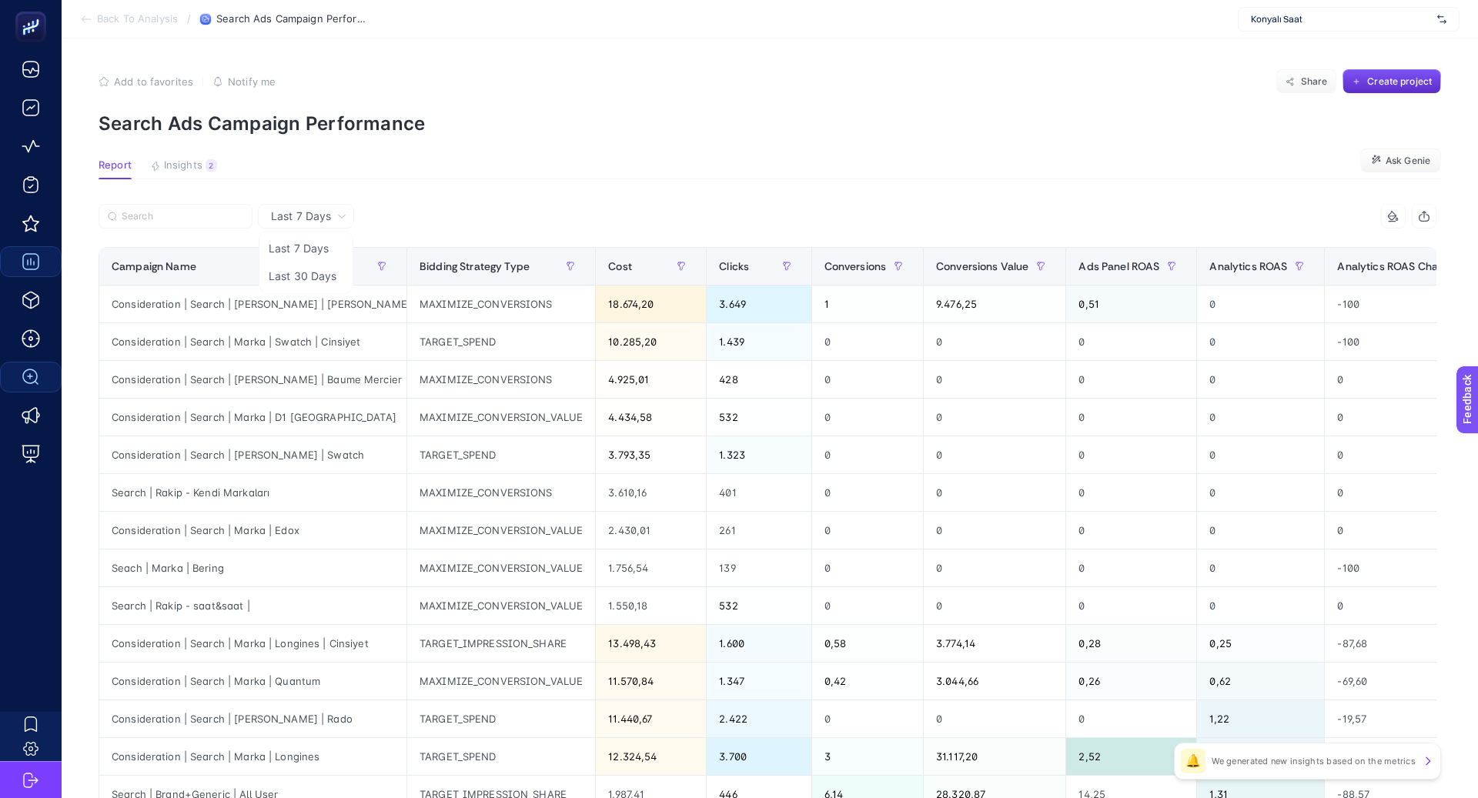
drag, startPoint x: 324, startPoint y: 266, endPoint x: 207, endPoint y: 220, distance: 125.5
click at [324, 266] on li "Last 30 Days" at bounding box center [306, 277] width 87 height 28
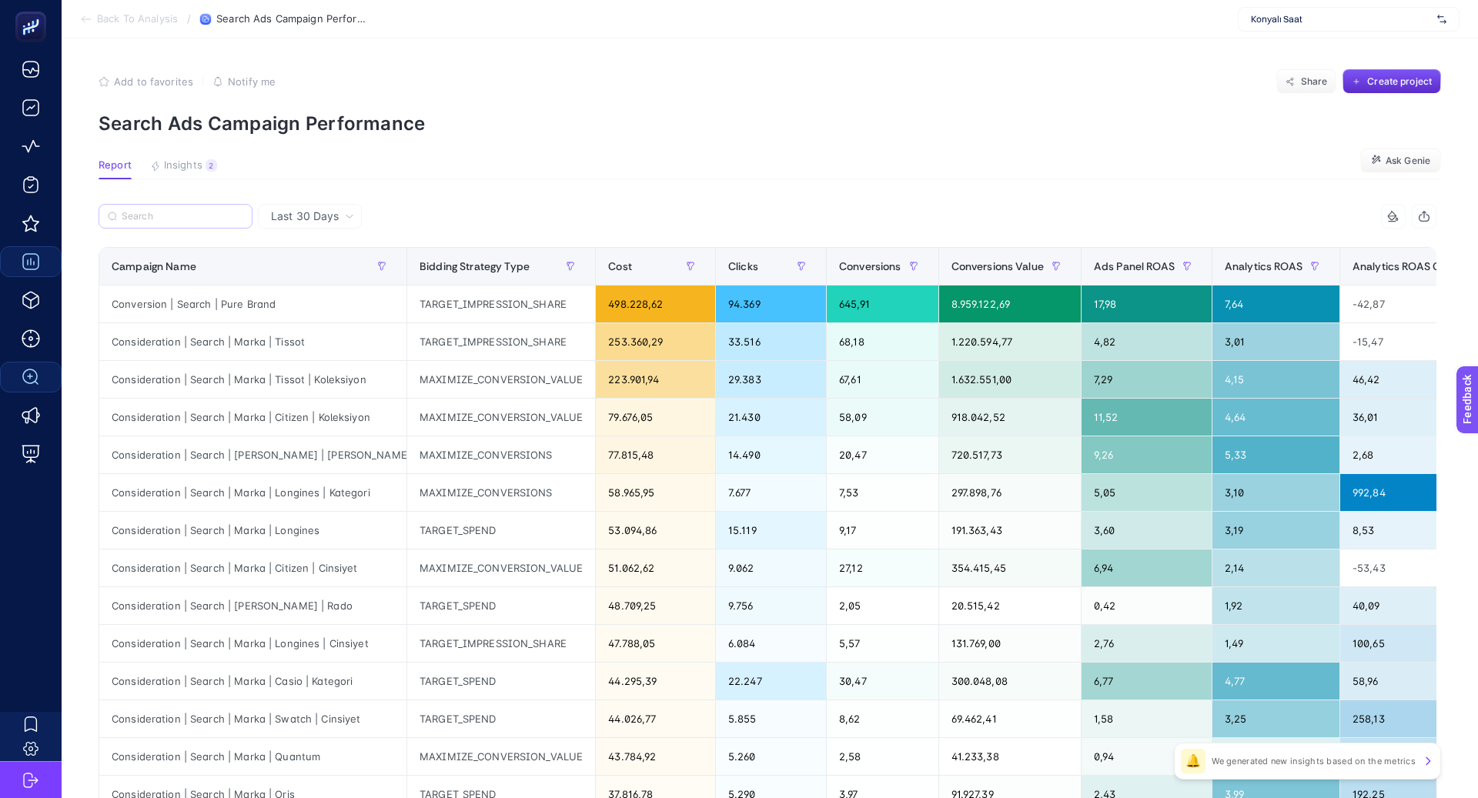
click at [206, 223] on label at bounding box center [176, 216] width 154 height 25
click at [0, 0] on input "Search" at bounding box center [0, 0] width 0 height 0
click at [200, 223] on label at bounding box center [176, 216] width 154 height 25
click at [0, 0] on input "Search" at bounding box center [0, 0] width 0 height 0
click at [160, 219] on input "Search" at bounding box center [183, 217] width 122 height 12
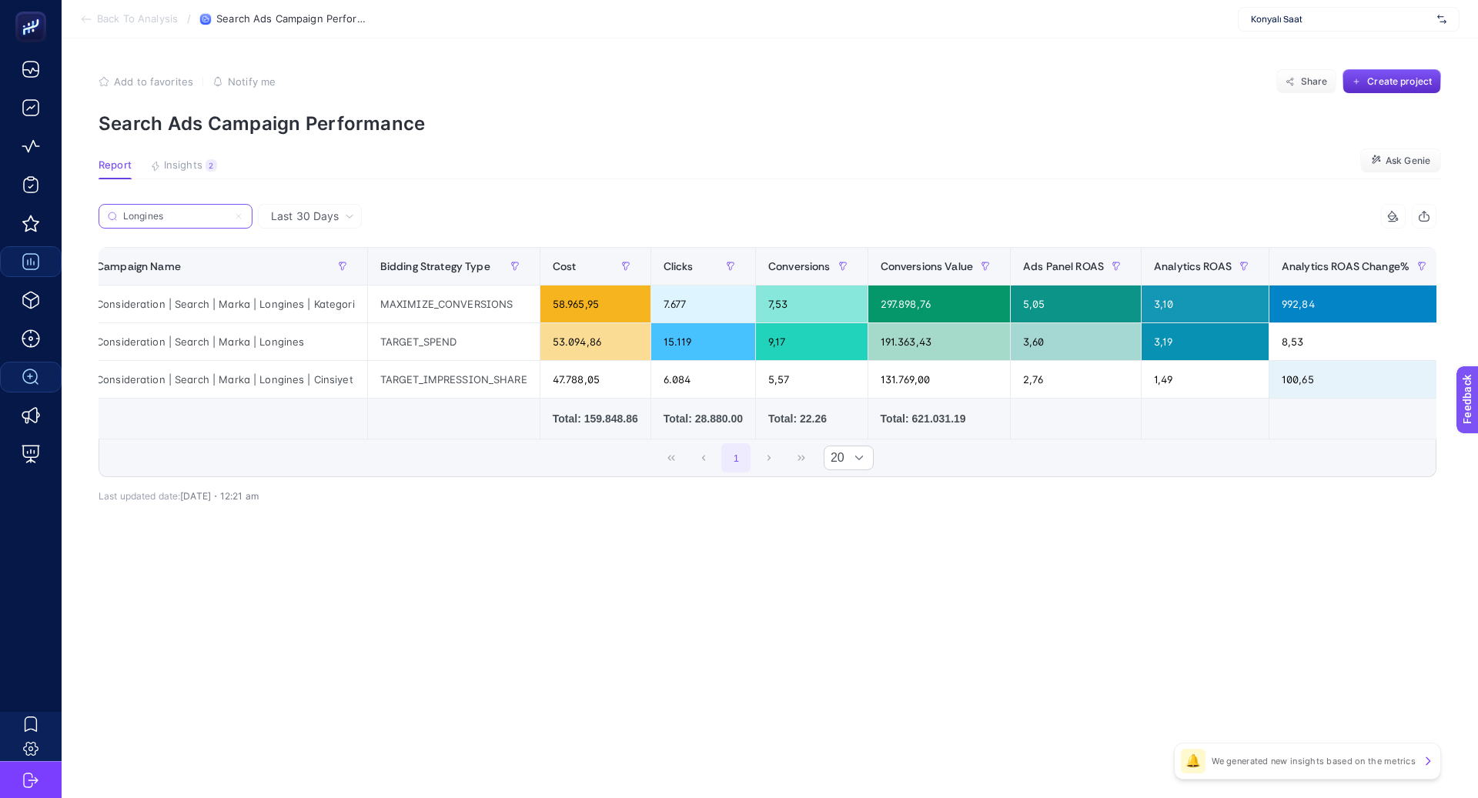
scroll to position [0, 13]
type input "Longines"
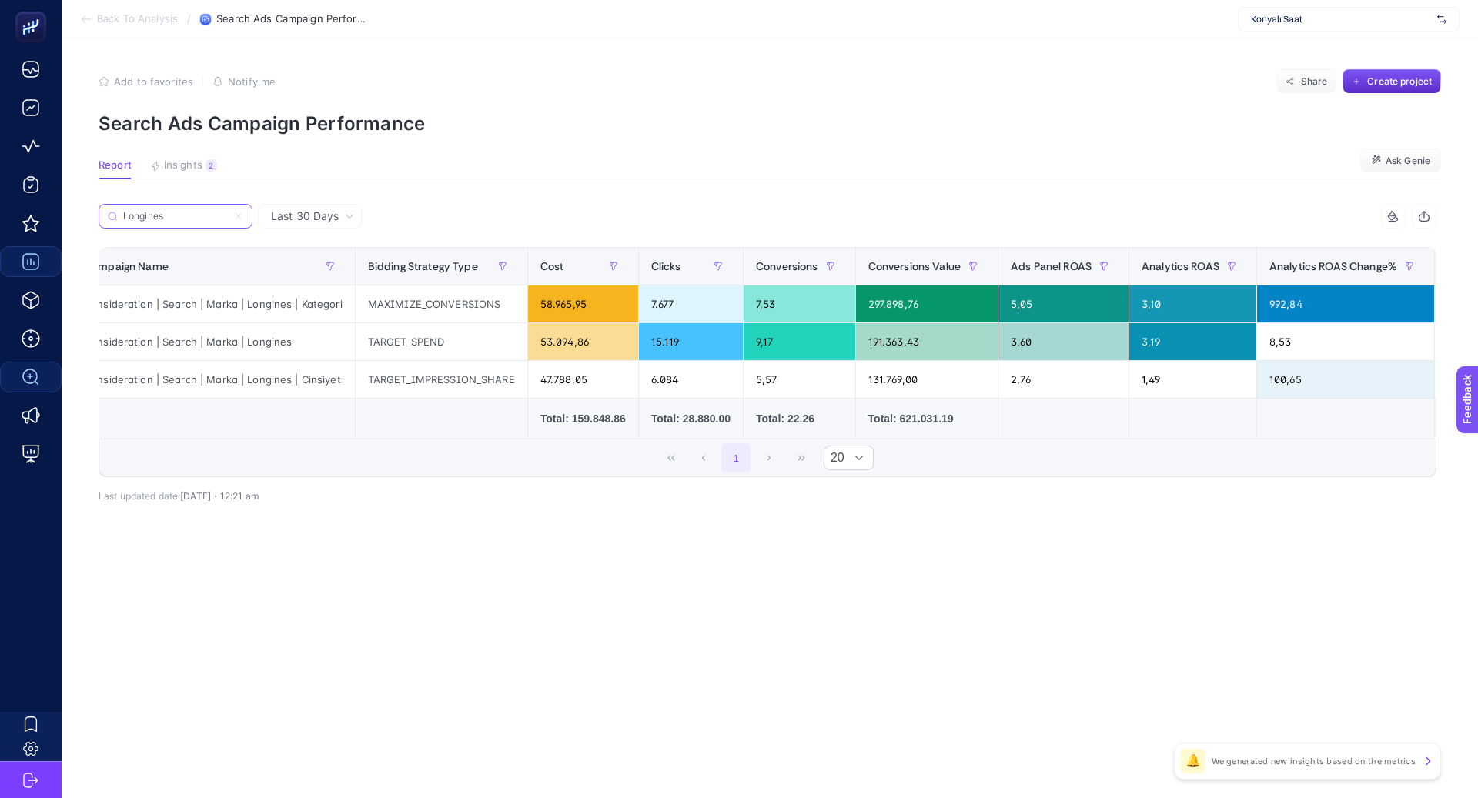
scroll to position [0, 0]
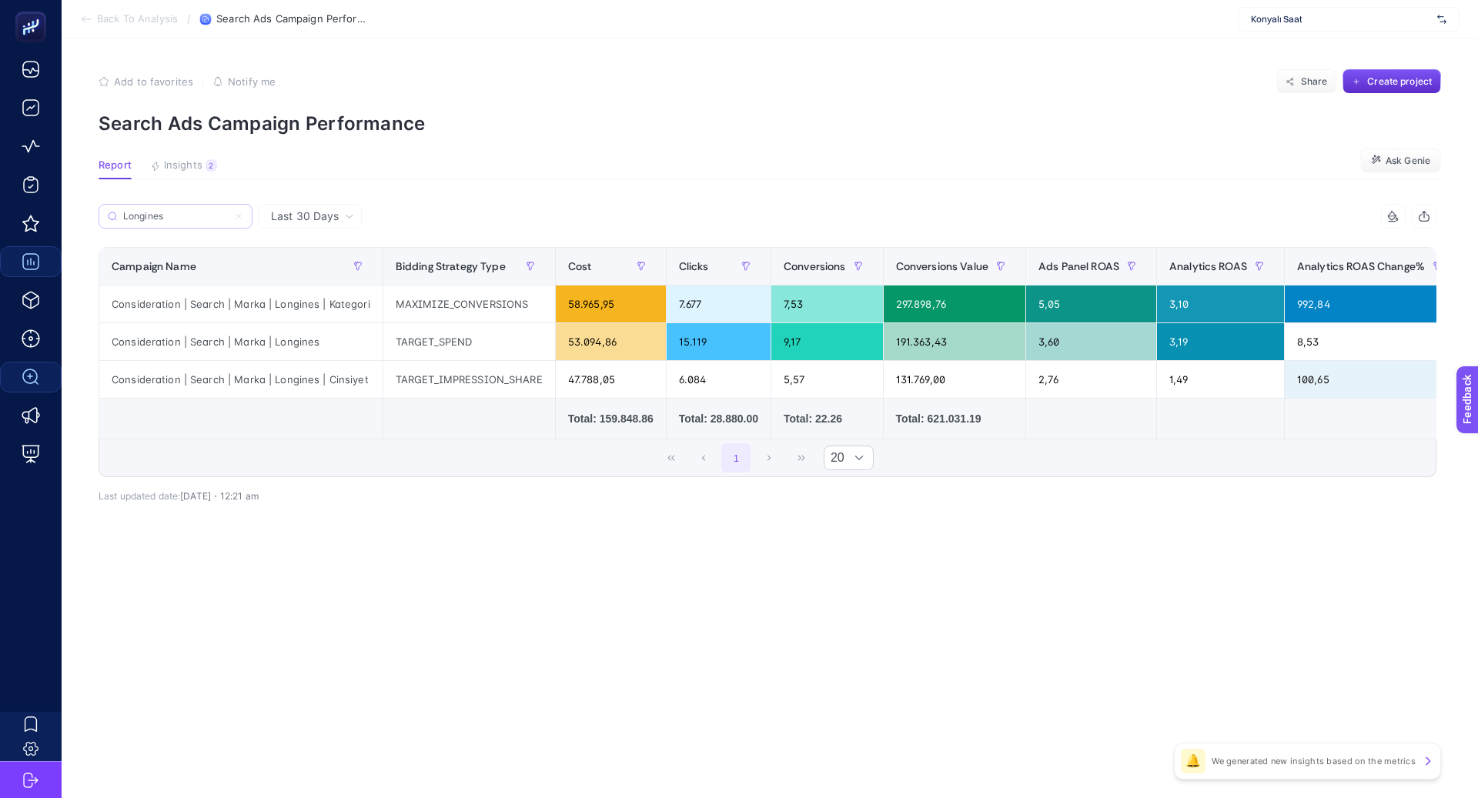
click at [246, 213] on label "Longines" at bounding box center [176, 216] width 154 height 25
click at [0, 0] on input "Search" at bounding box center [0, 0] width 0 height 0
click at [239, 217] on input "Longines" at bounding box center [183, 217] width 122 height 12
click at [240, 215] on icon at bounding box center [238, 216] width 5 height 5
click at [0, 0] on input "Search" at bounding box center [0, 0] width 0 height 0
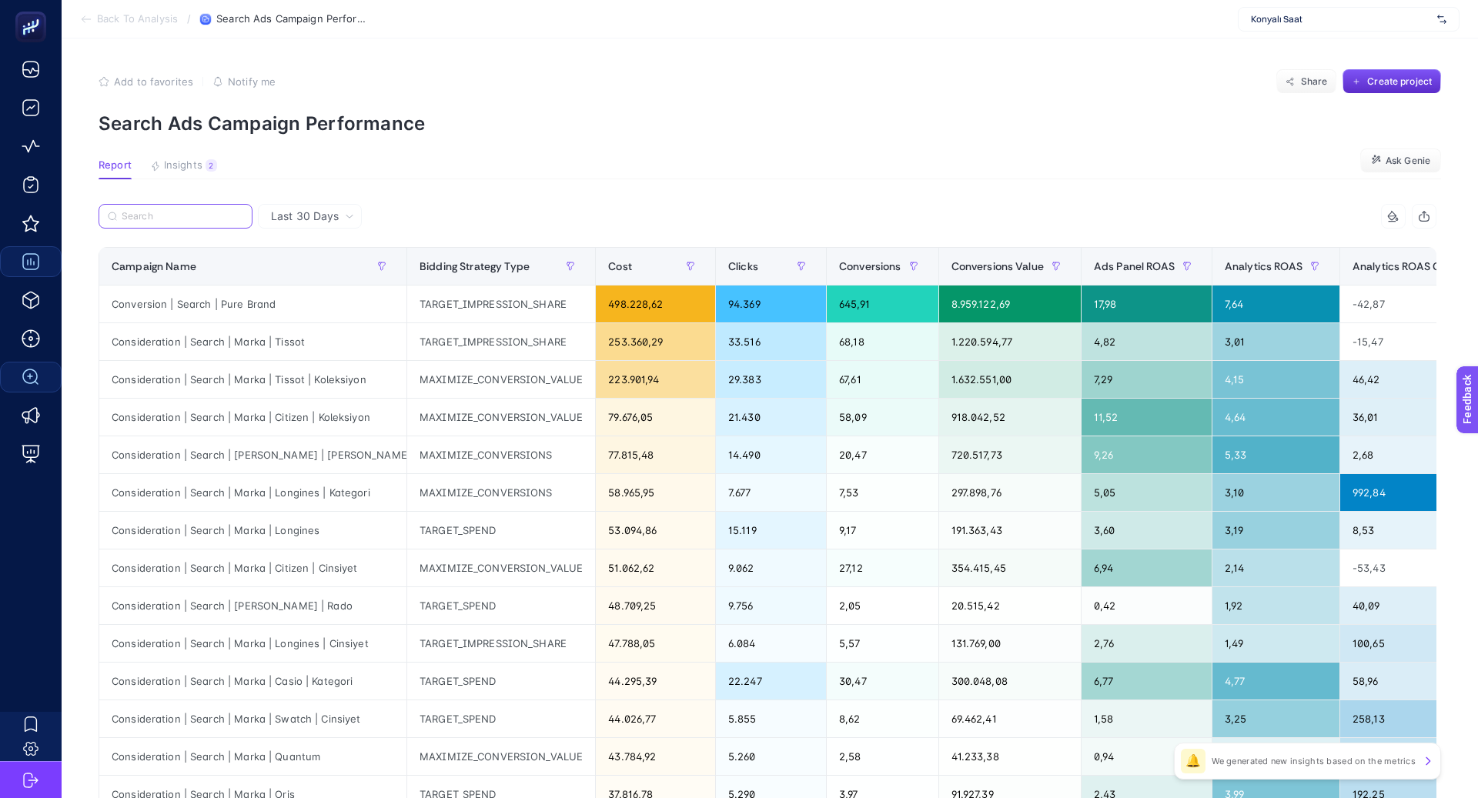
click at [236, 211] on input "Search" at bounding box center [183, 217] width 122 height 12
click at [302, 209] on span "Last 30 Days" at bounding box center [305, 216] width 68 height 15
click at [324, 251] on li "Last 7 Days" at bounding box center [310, 249] width 95 height 28
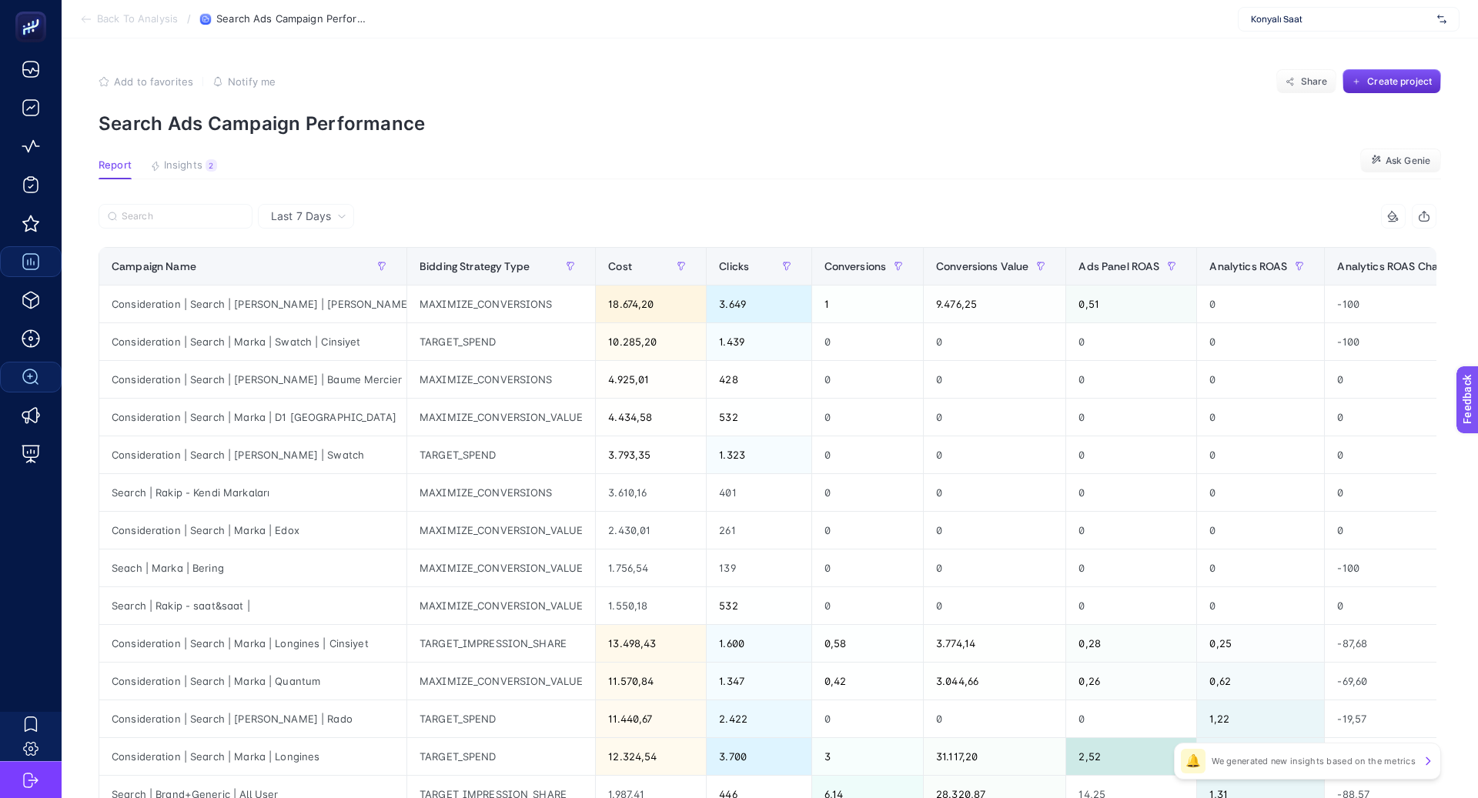
click at [318, 214] on span "Last 7 Days" at bounding box center [301, 216] width 60 height 15
click at [325, 272] on li "Last 30 Days" at bounding box center [306, 277] width 87 height 28
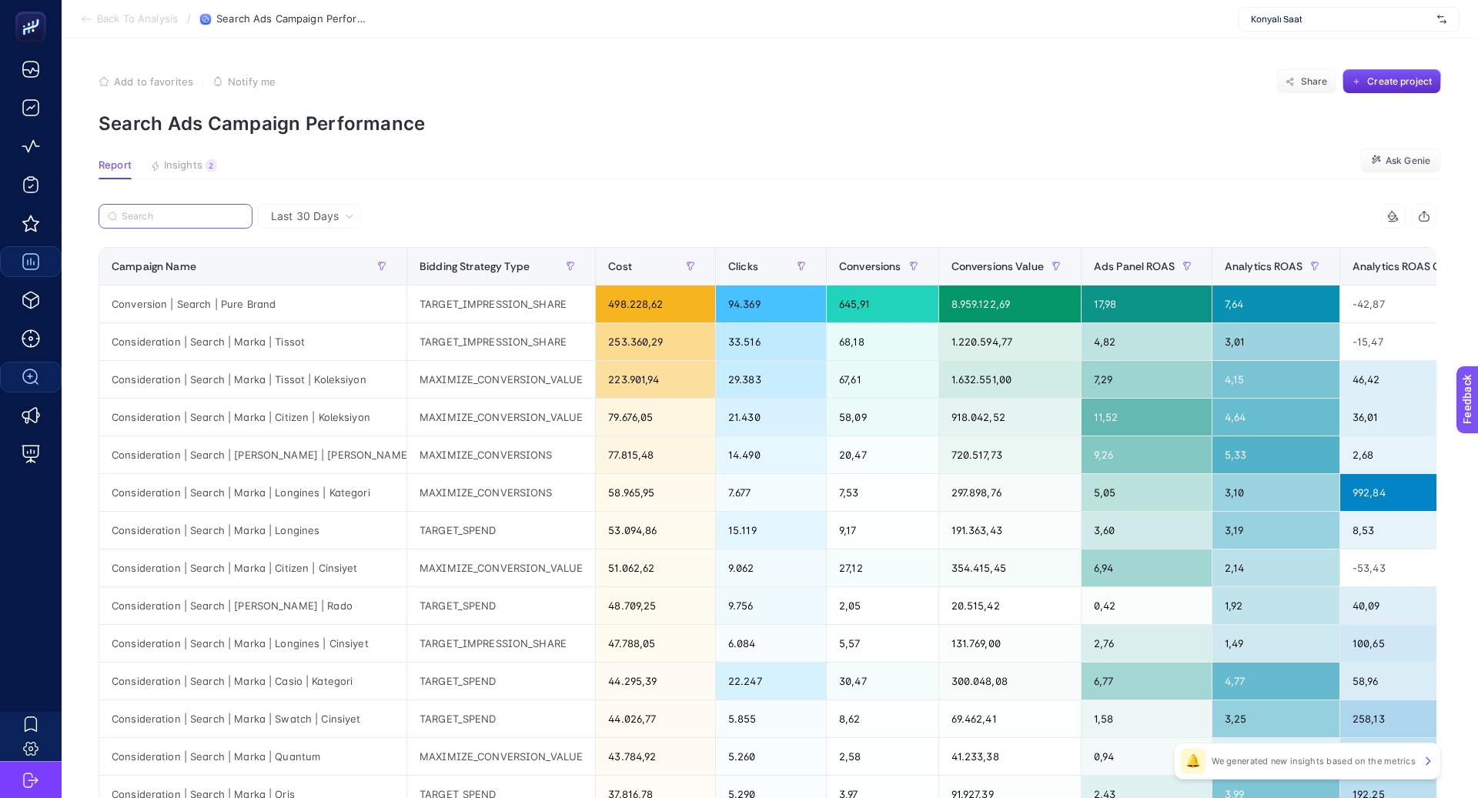
click at [199, 222] on label at bounding box center [176, 216] width 154 height 25
click at [0, 0] on input "Search" at bounding box center [0, 0] width 0 height 0
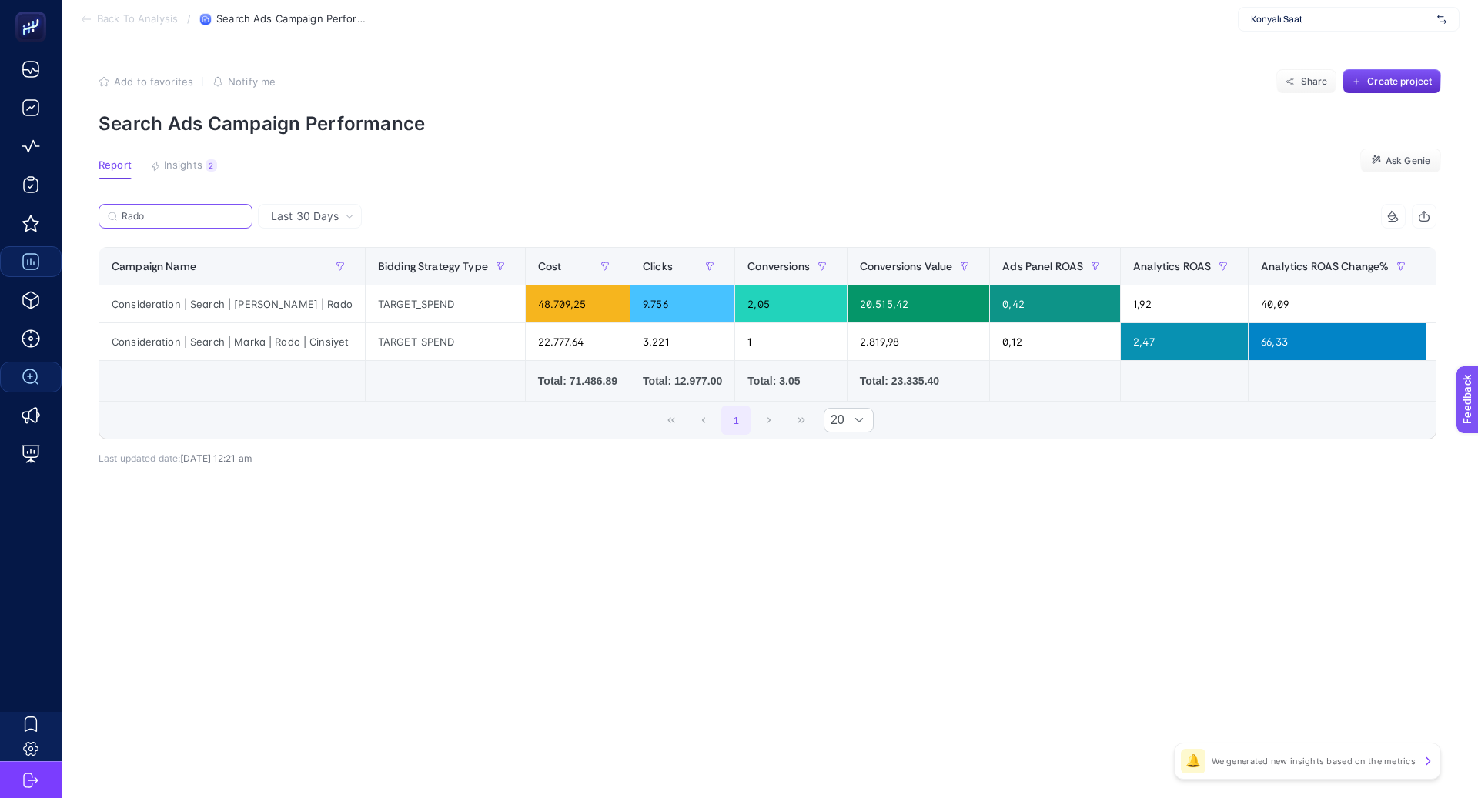
type input "Rado"
click at [238, 218] on input "Rado" at bounding box center [183, 217] width 122 height 12
click at [243, 217] on label "Rado" at bounding box center [176, 216] width 154 height 25
click at [0, 0] on input "Search" at bounding box center [0, 0] width 0 height 0
click at [333, 217] on span "Last 30 Days" at bounding box center [305, 216] width 68 height 15
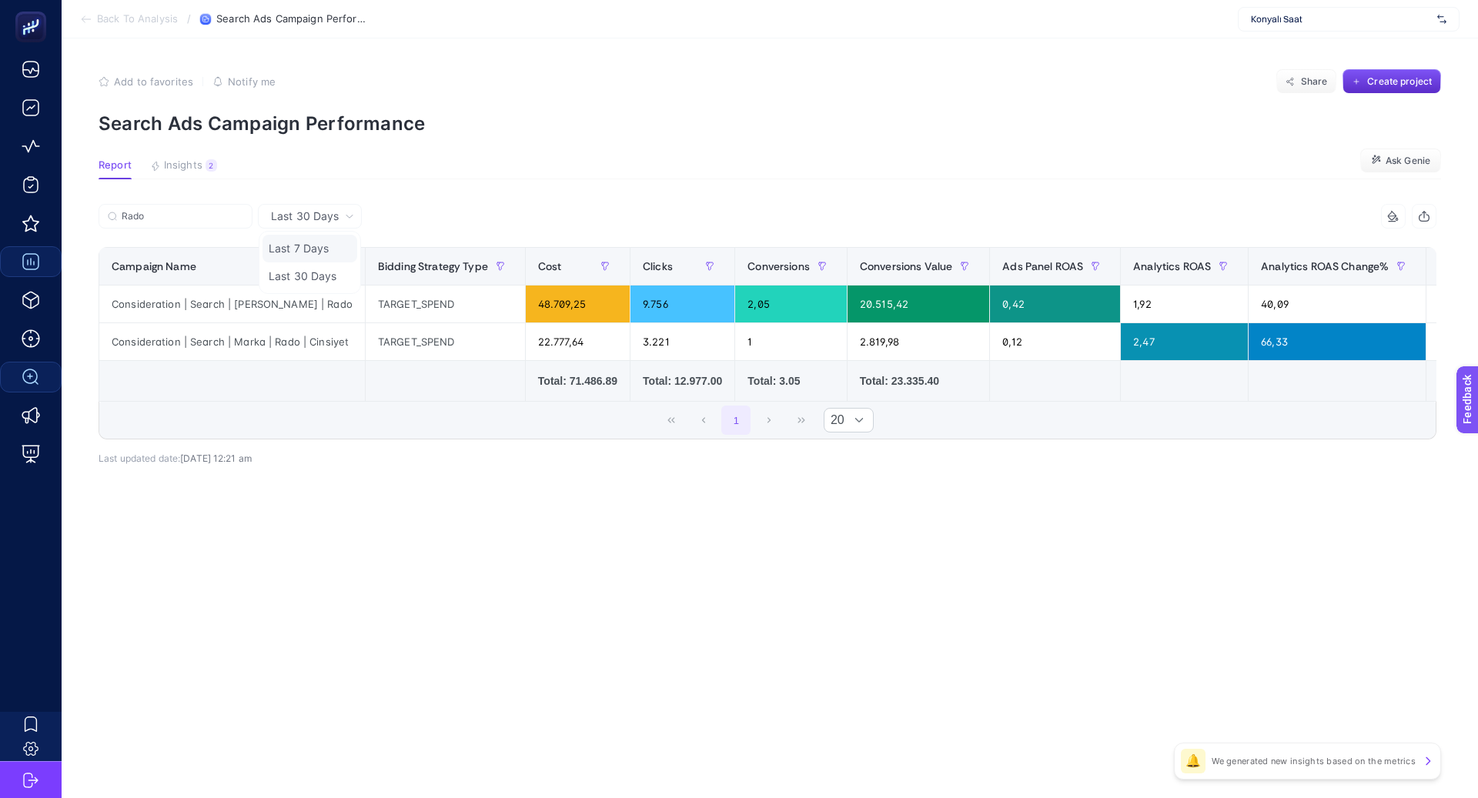
click at [336, 253] on li "Last 7 Days" at bounding box center [310, 249] width 95 height 28
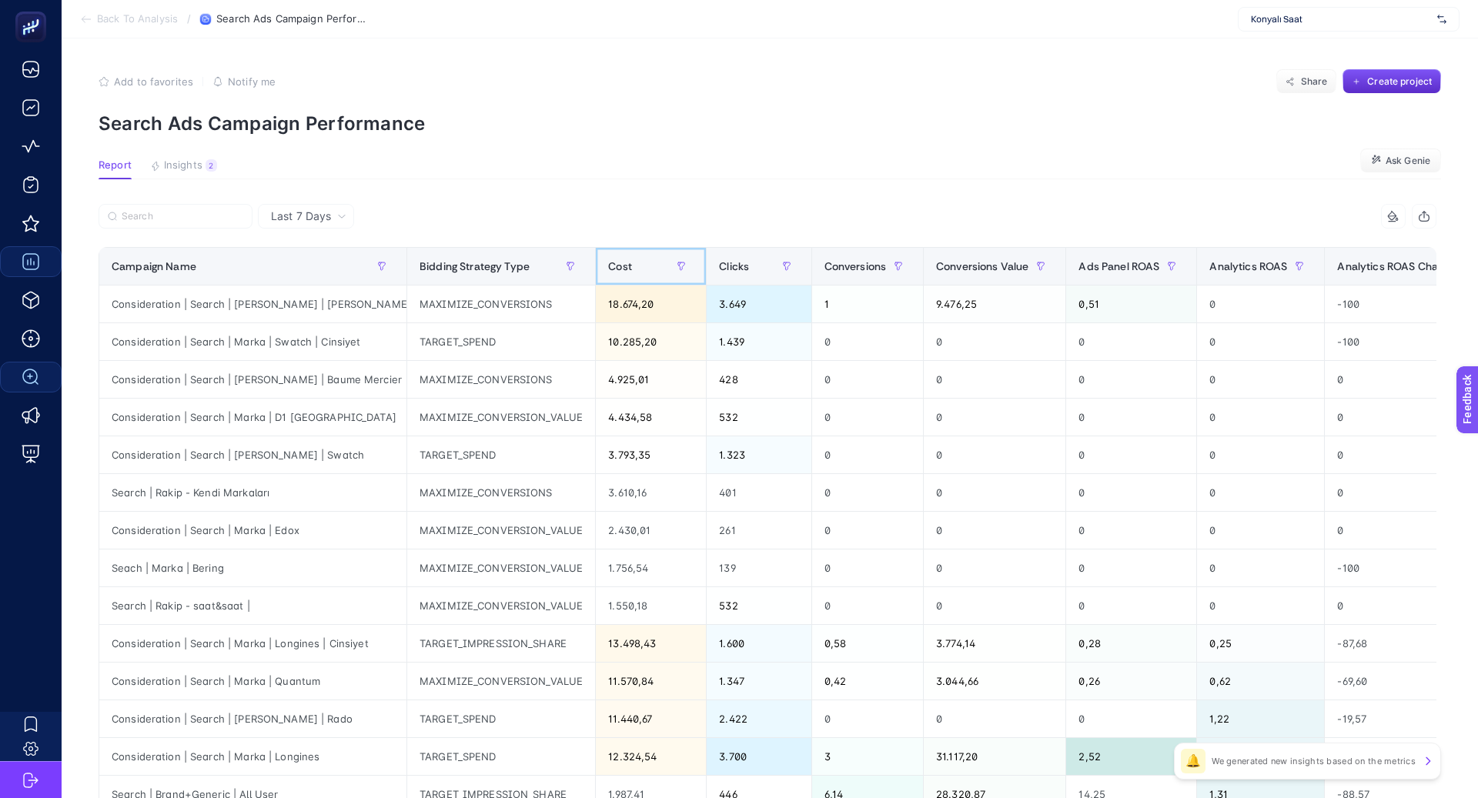
click at [608, 273] on span "Cost" at bounding box center [620, 266] width 24 height 12
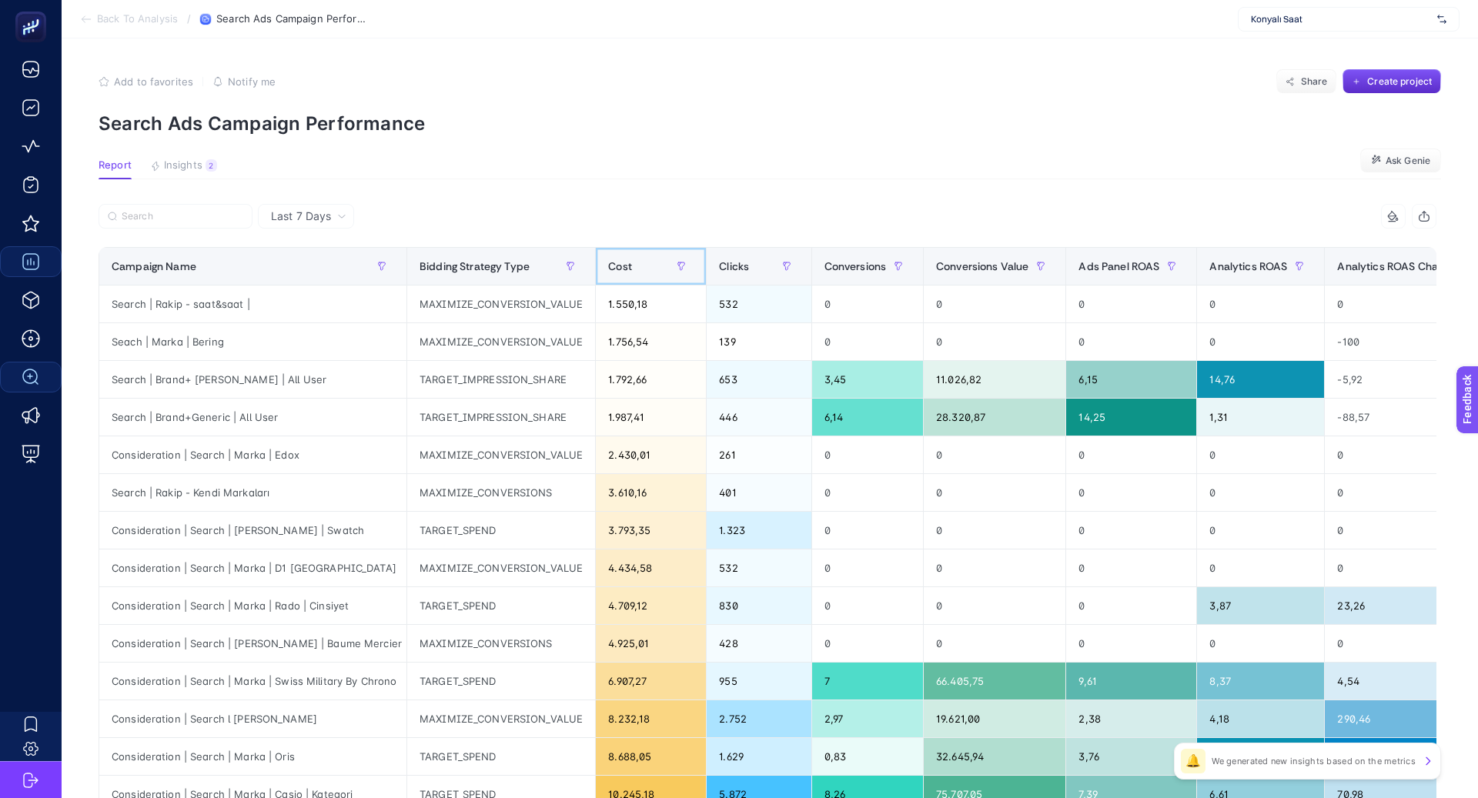
click at [608, 265] on span "Cost" at bounding box center [620, 266] width 24 height 12
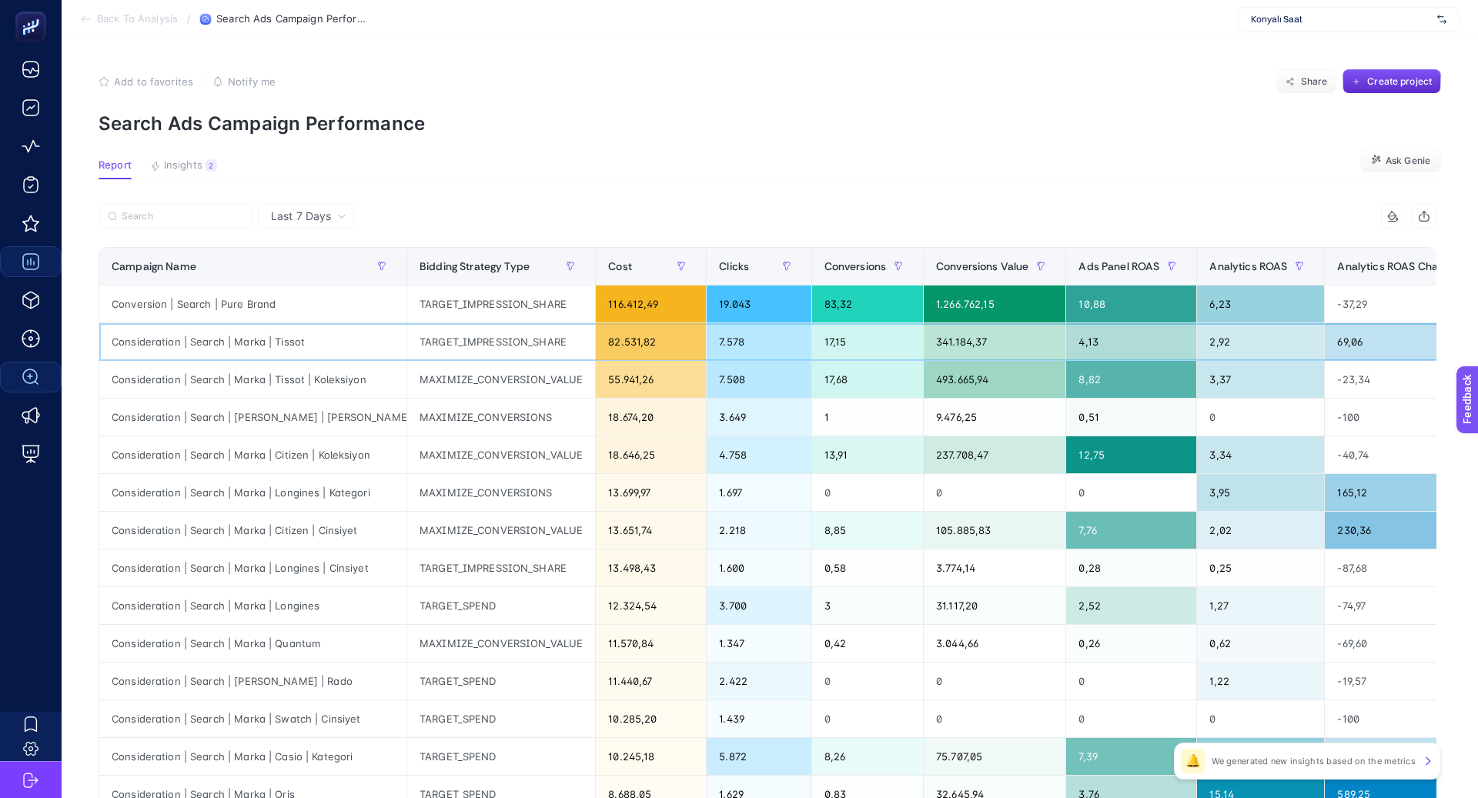
click at [256, 336] on div "Consideration | Search | Marka | Tissot" at bounding box center [252, 341] width 307 height 37
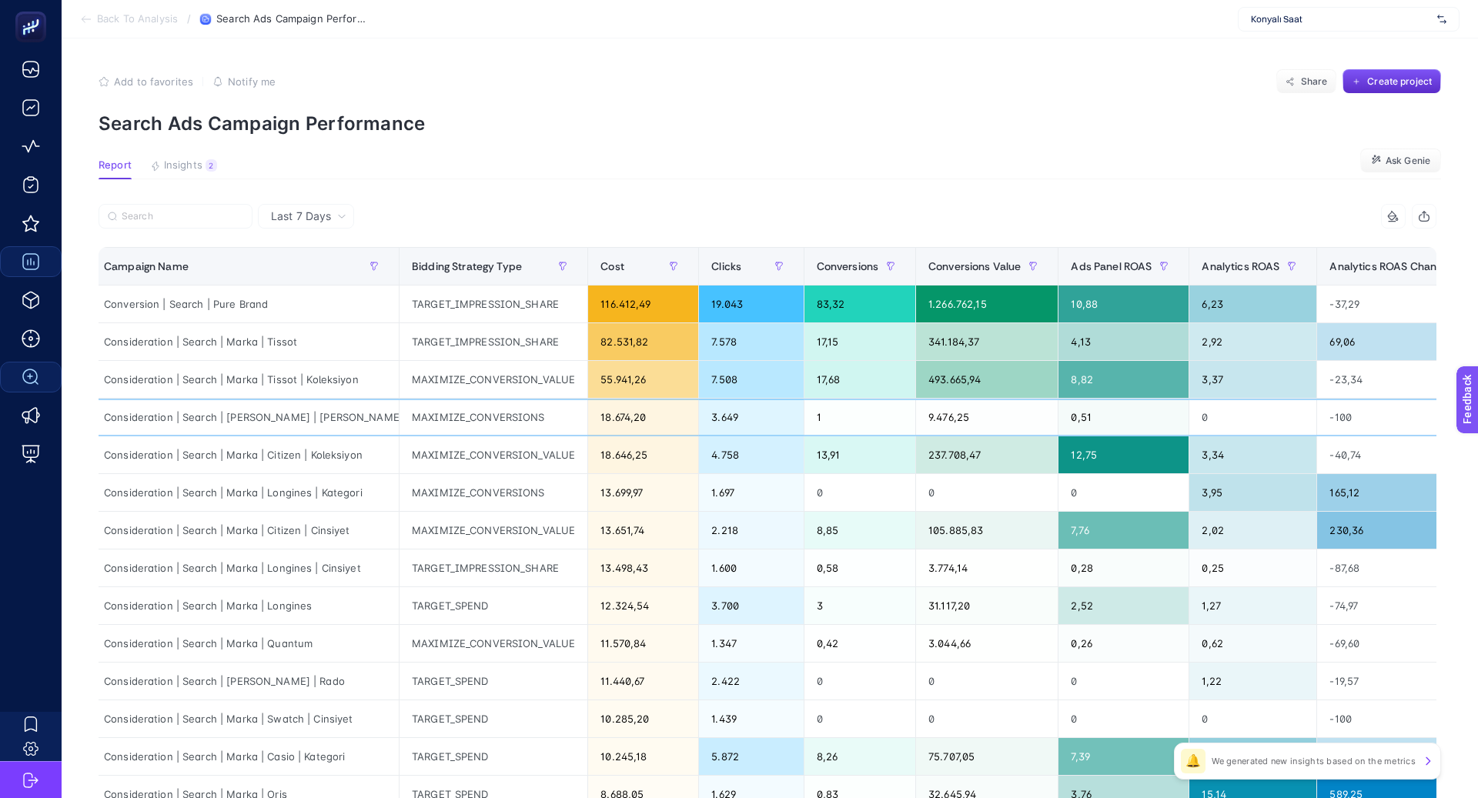
click at [242, 419] on div "Consideration | Search | [PERSON_NAME] | [PERSON_NAME]" at bounding box center [245, 417] width 307 height 37
click at [326, 209] on span "Last 7 Days" at bounding box center [301, 216] width 60 height 15
click at [326, 278] on li "Last 30 Days" at bounding box center [306, 277] width 87 height 28
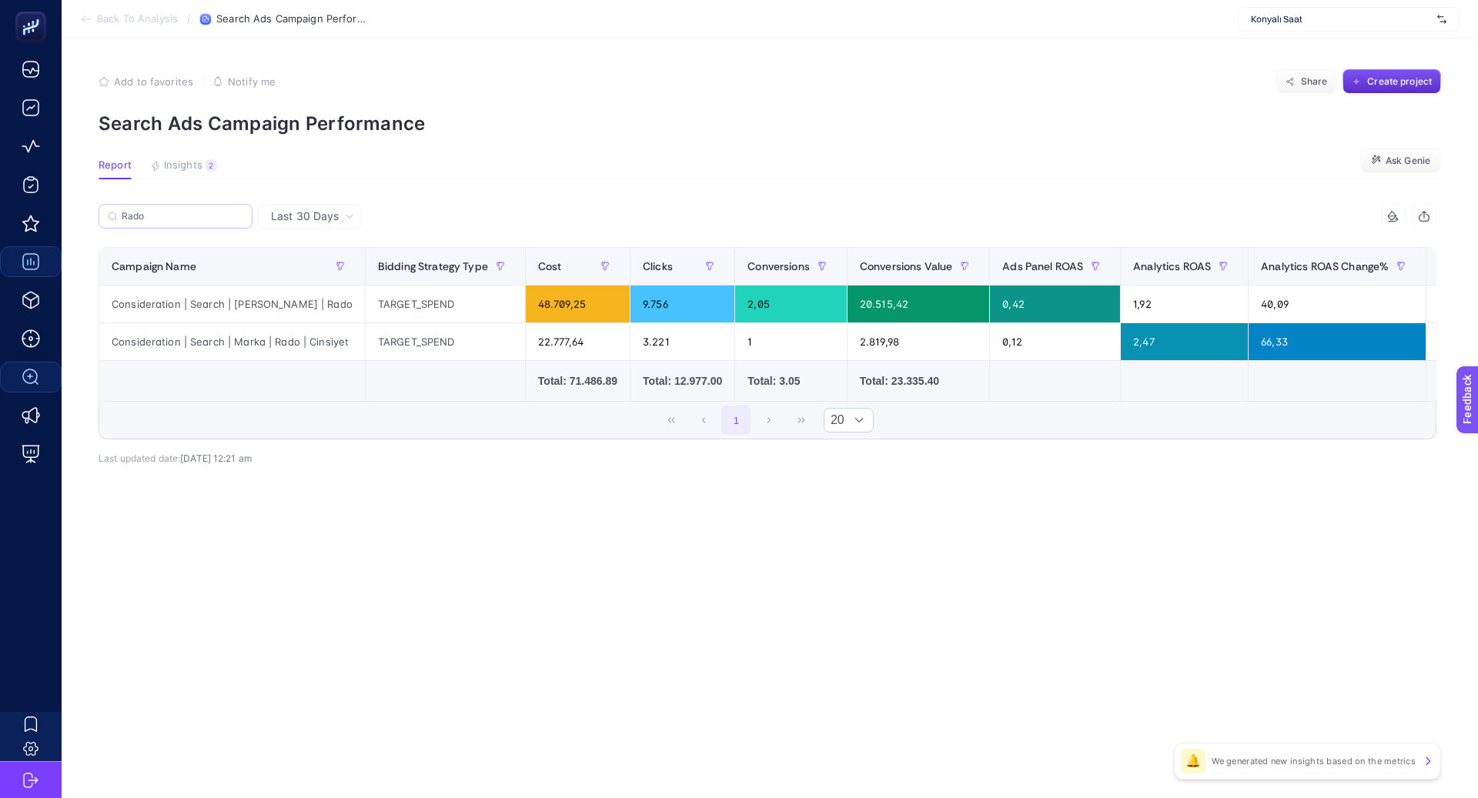
click at [191, 226] on label "Rado" at bounding box center [176, 216] width 154 height 25
click at [0, 0] on input "Search" at bounding box center [0, 0] width 0 height 0
click at [191, 225] on label "Rado" at bounding box center [176, 216] width 154 height 25
click at [0, 0] on input "Search" at bounding box center [0, 0] width 0 height 0
click at [241, 216] on input "Rado" at bounding box center [183, 217] width 122 height 12
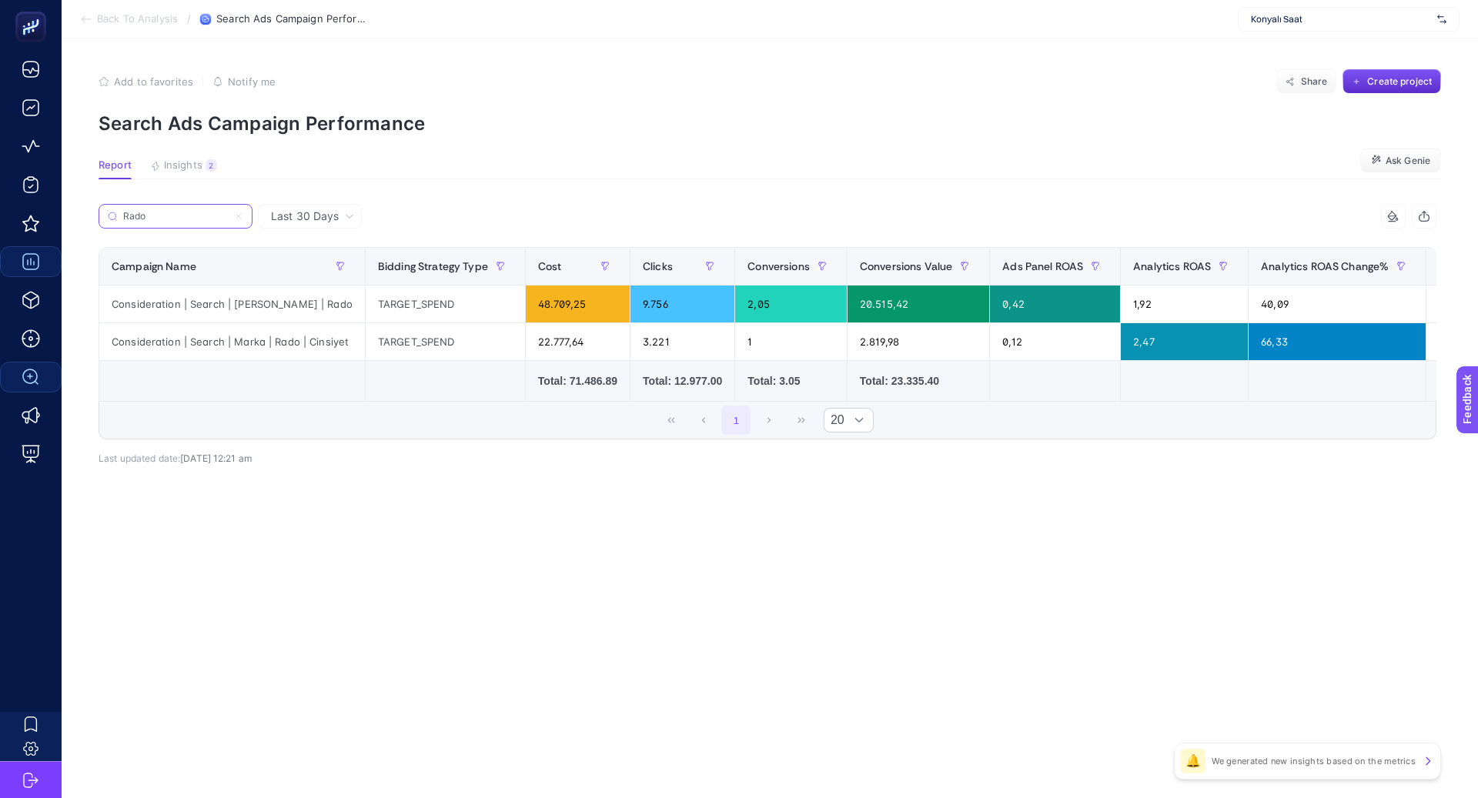
click at [238, 214] on icon at bounding box center [238, 216] width 9 height 9
click at [0, 0] on input "Search" at bounding box center [0, 0] width 0 height 0
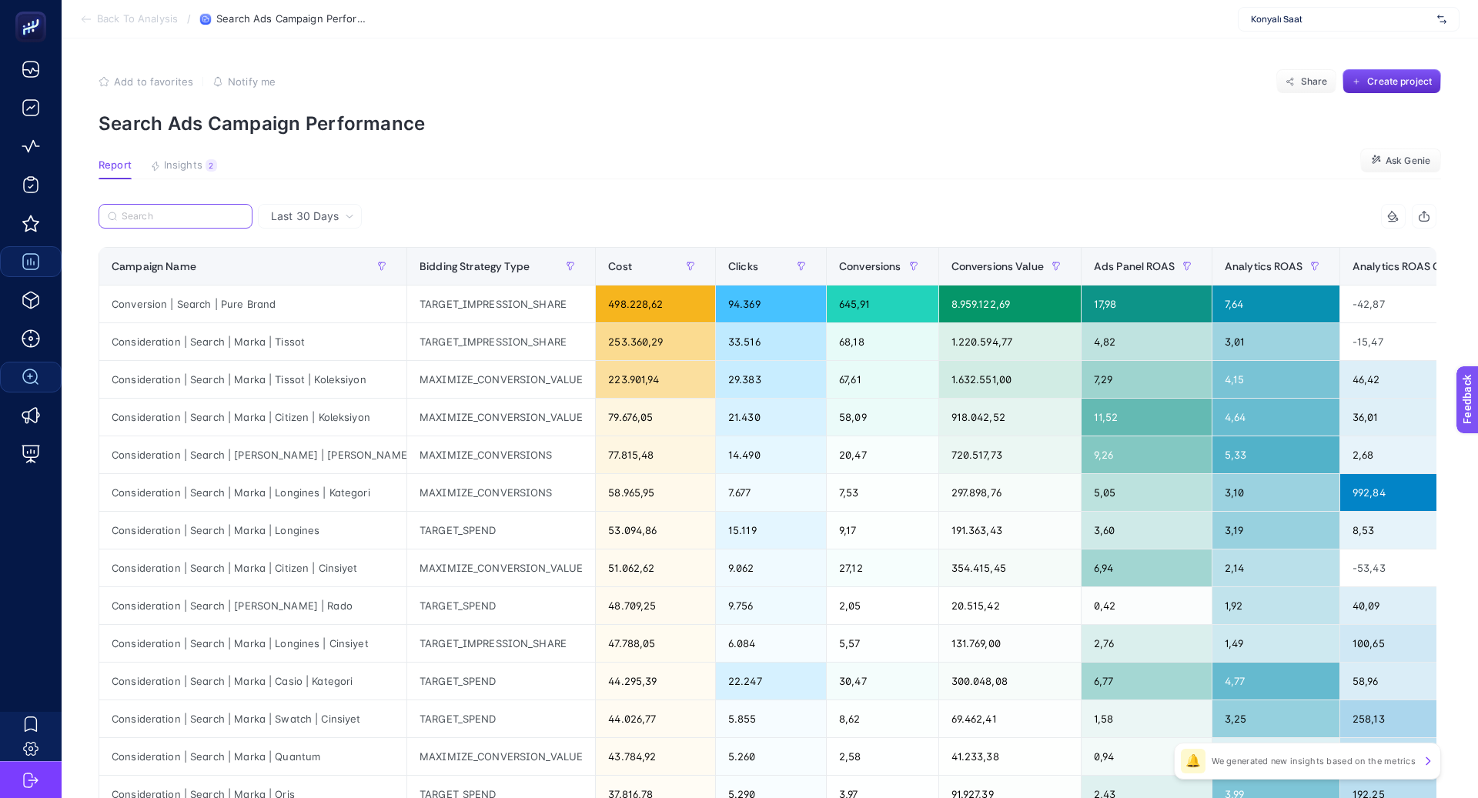
click at [205, 215] on input "Search" at bounding box center [183, 217] width 122 height 12
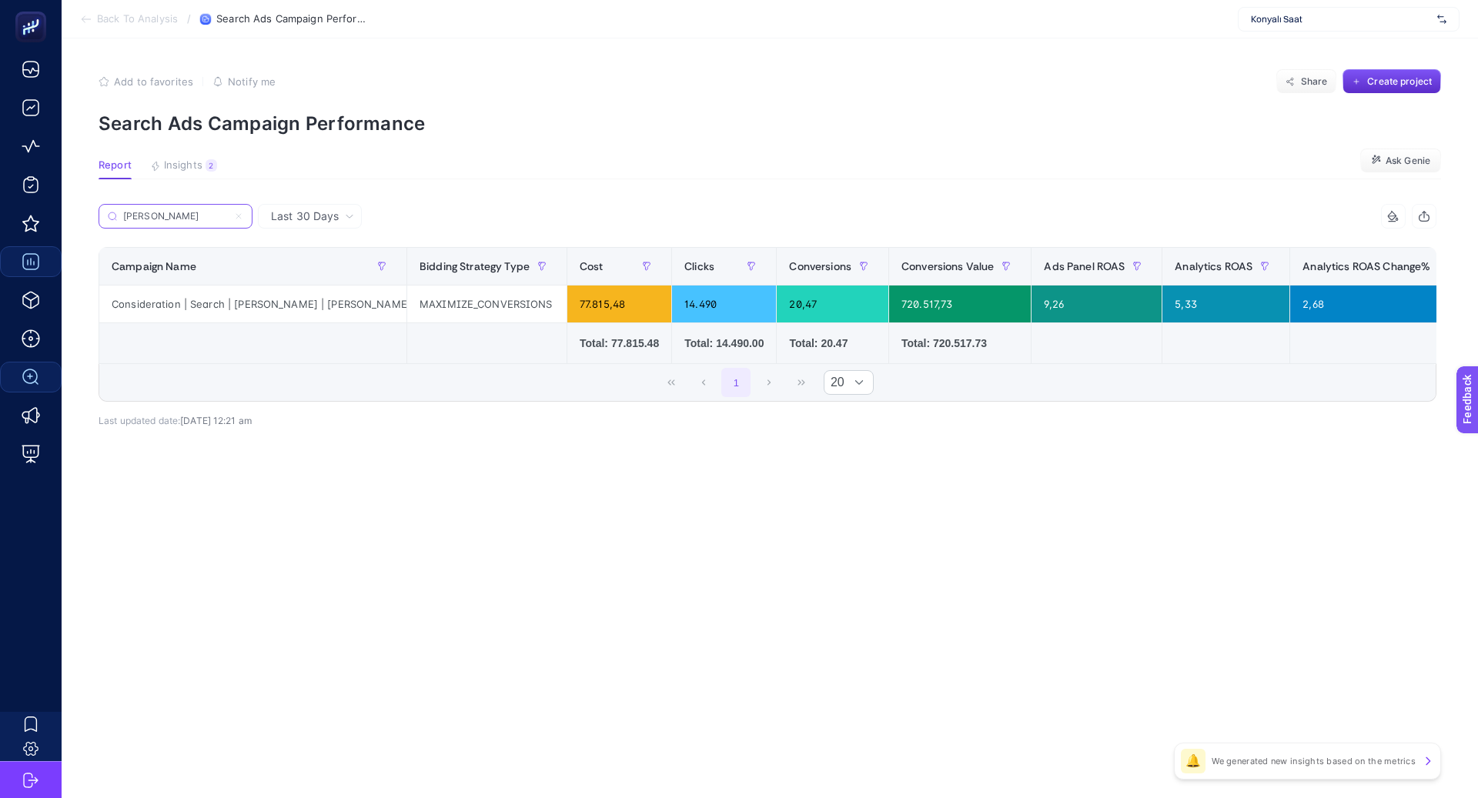
type input "[PERSON_NAME]"
click at [240, 226] on label "[PERSON_NAME]" at bounding box center [176, 216] width 154 height 25
click at [0, 0] on input "Search" at bounding box center [0, 0] width 0 height 0
click at [245, 214] on label "[PERSON_NAME]" at bounding box center [176, 216] width 154 height 25
click at [0, 0] on input "Search" at bounding box center [0, 0] width 0 height 0
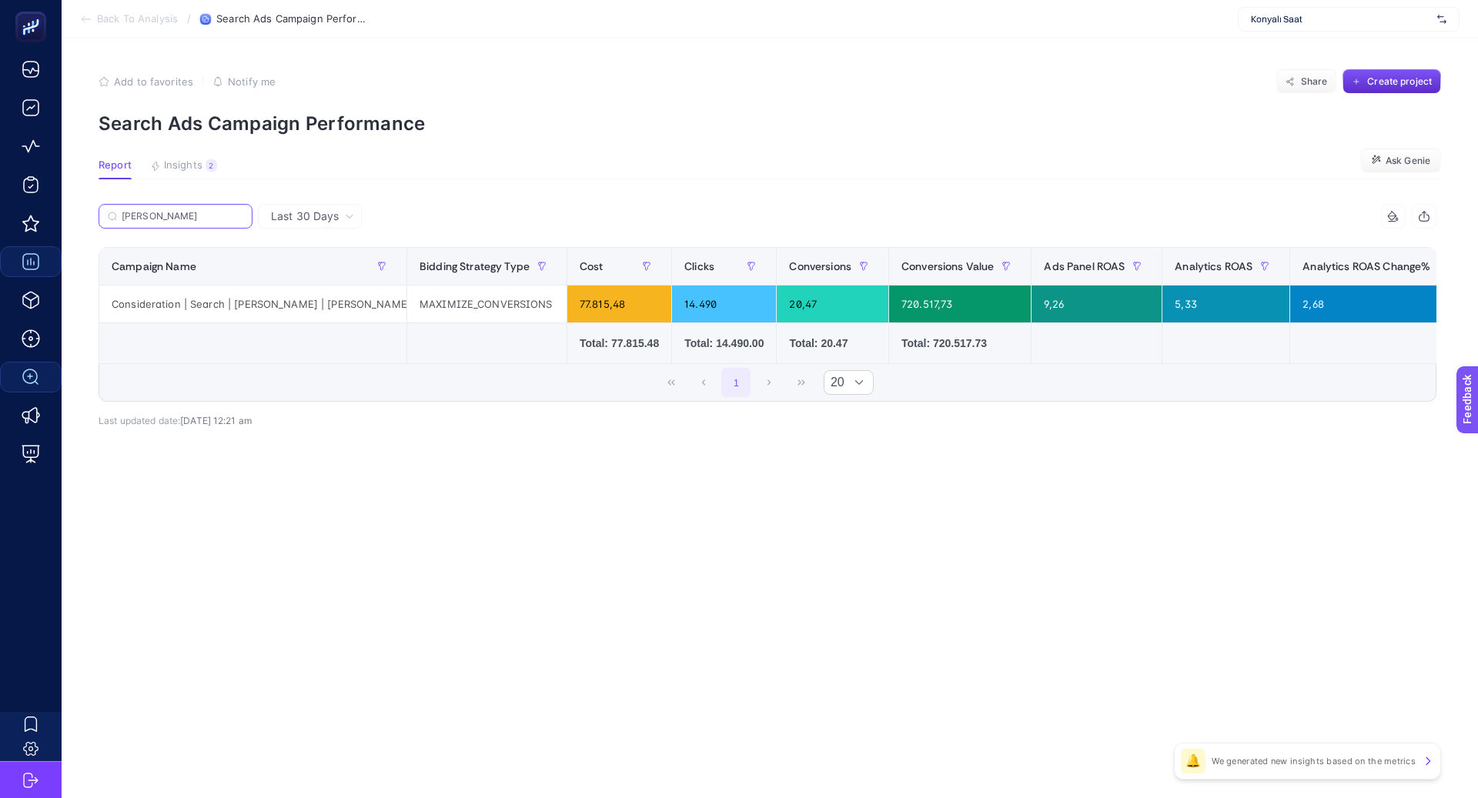
click at [188, 218] on input "[PERSON_NAME]" at bounding box center [183, 217] width 122 height 12
click at [188, 218] on input "[PERSON_NAME]" at bounding box center [175, 217] width 105 height 12
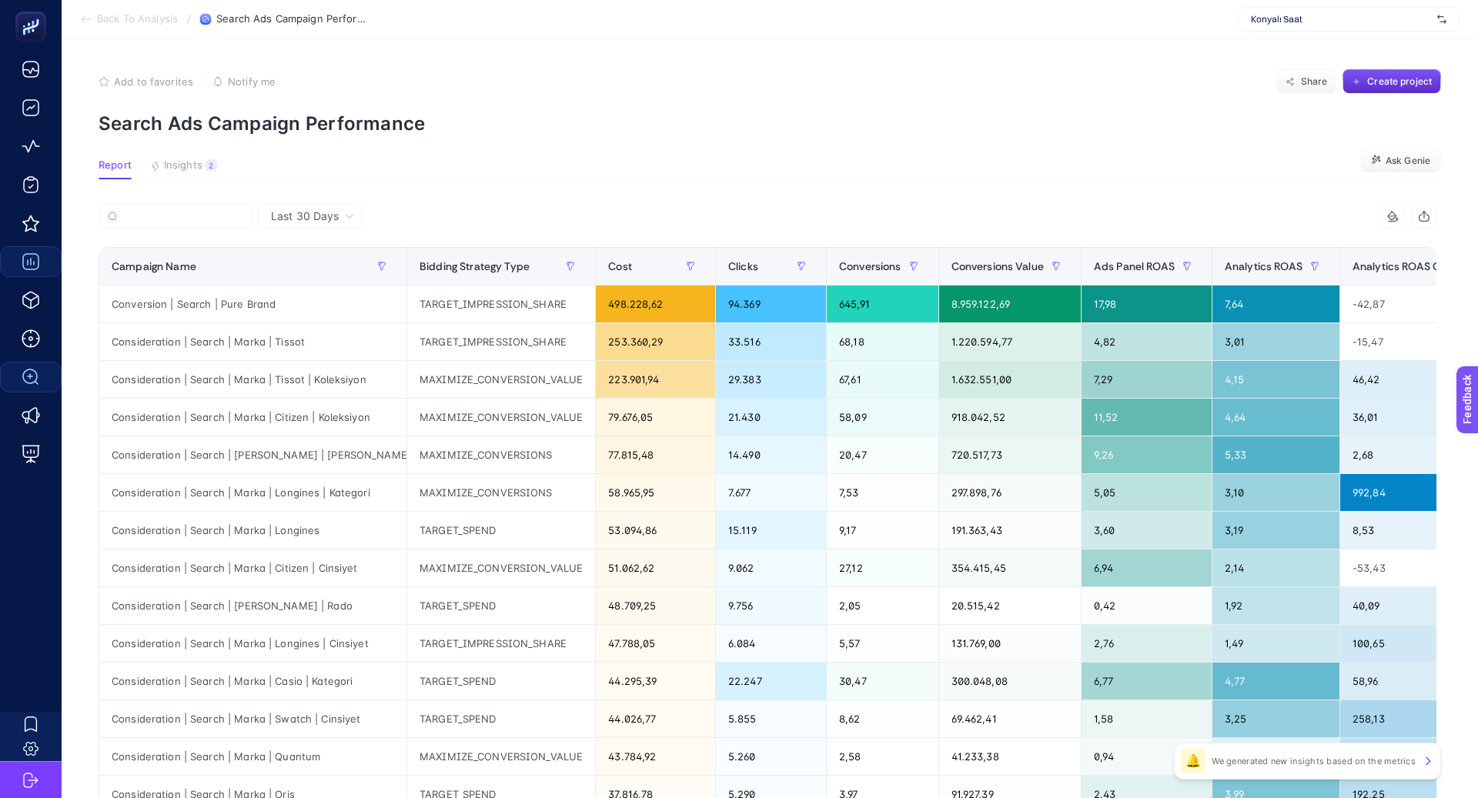
click at [328, 217] on span "Last 30 Days" at bounding box center [305, 216] width 68 height 15
click at [326, 246] on li "Last 7 Days" at bounding box center [310, 249] width 95 height 28
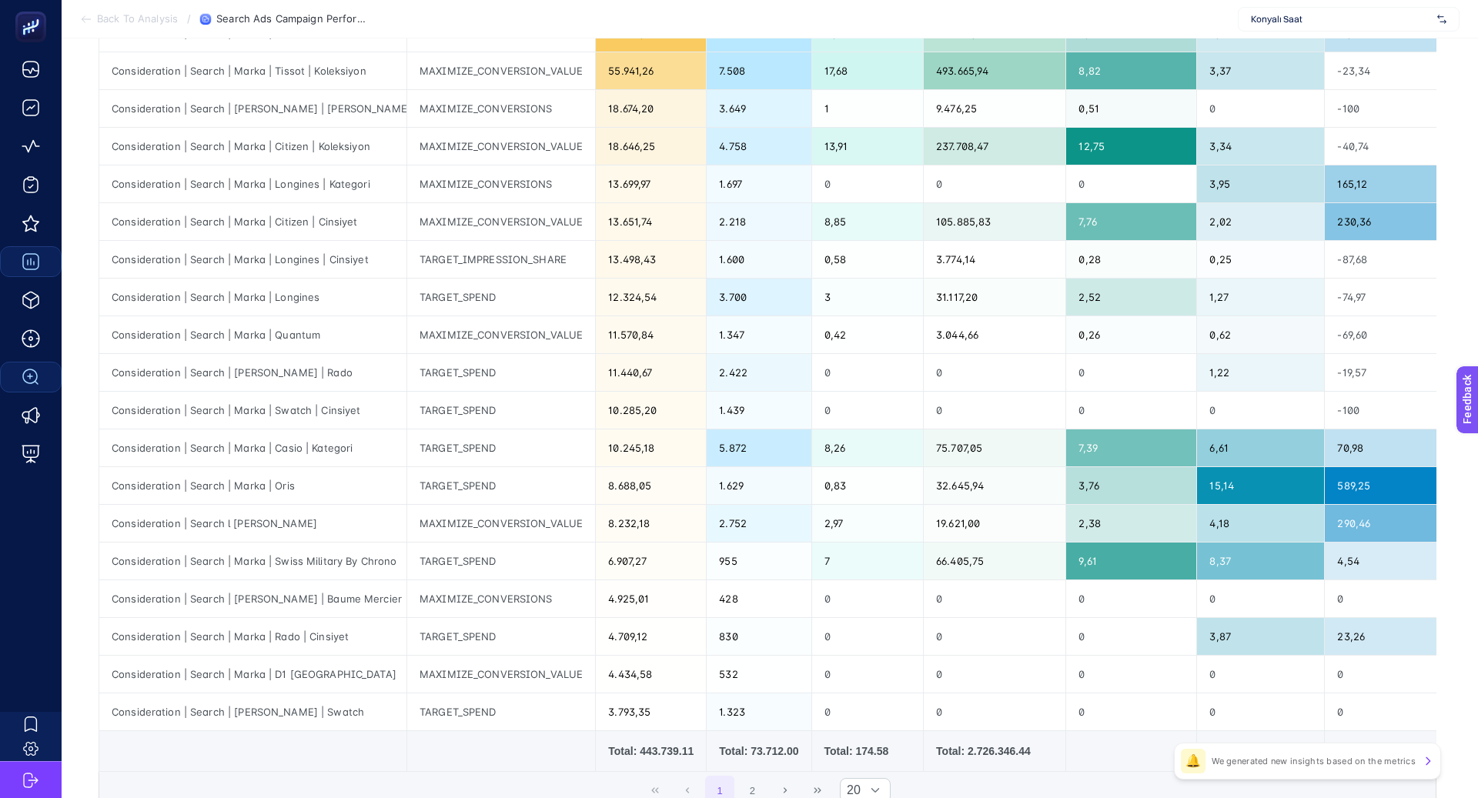
scroll to position [316, 0]
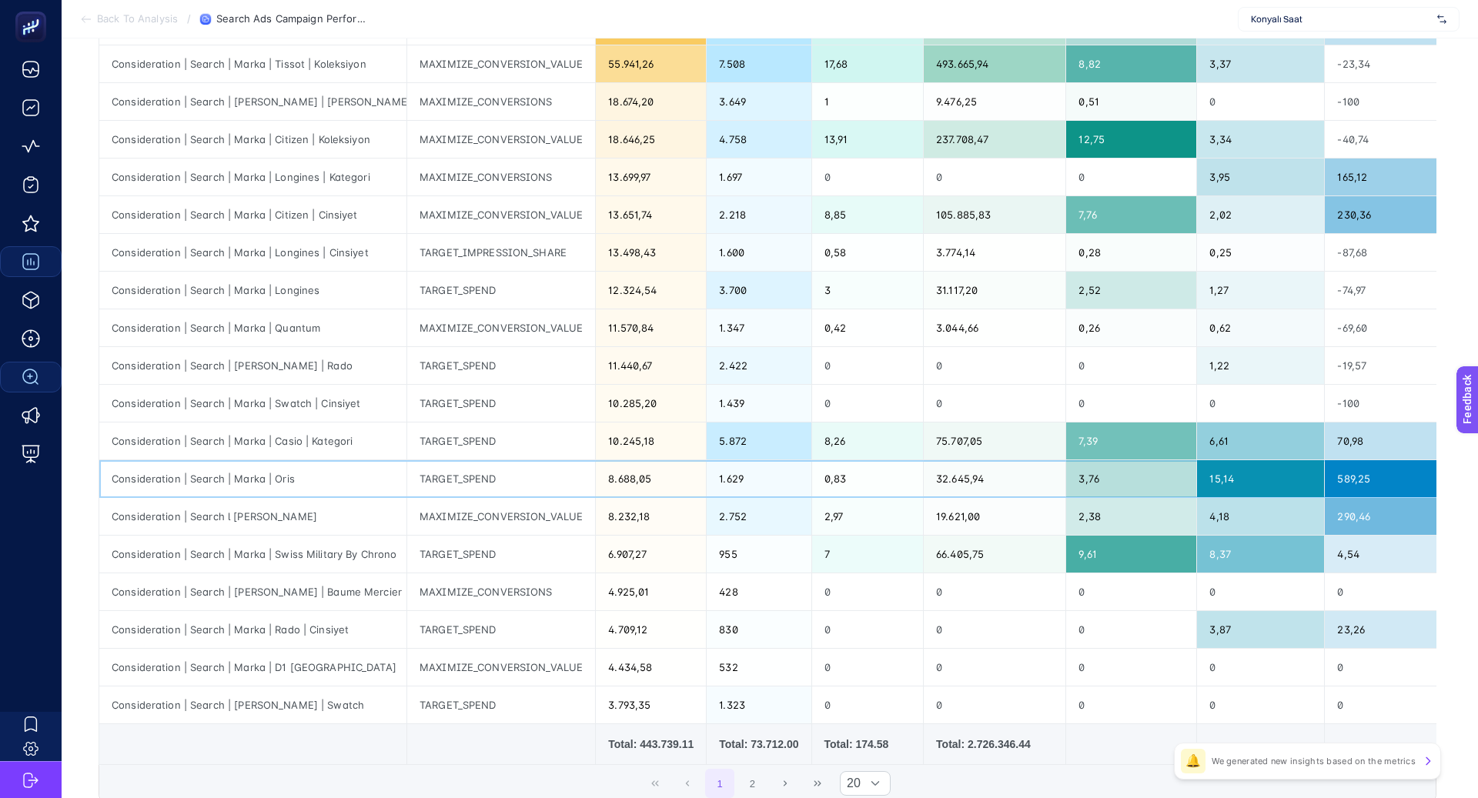
click at [288, 480] on div "Consideration | Search | Marka | Oris" at bounding box center [252, 478] width 307 height 37
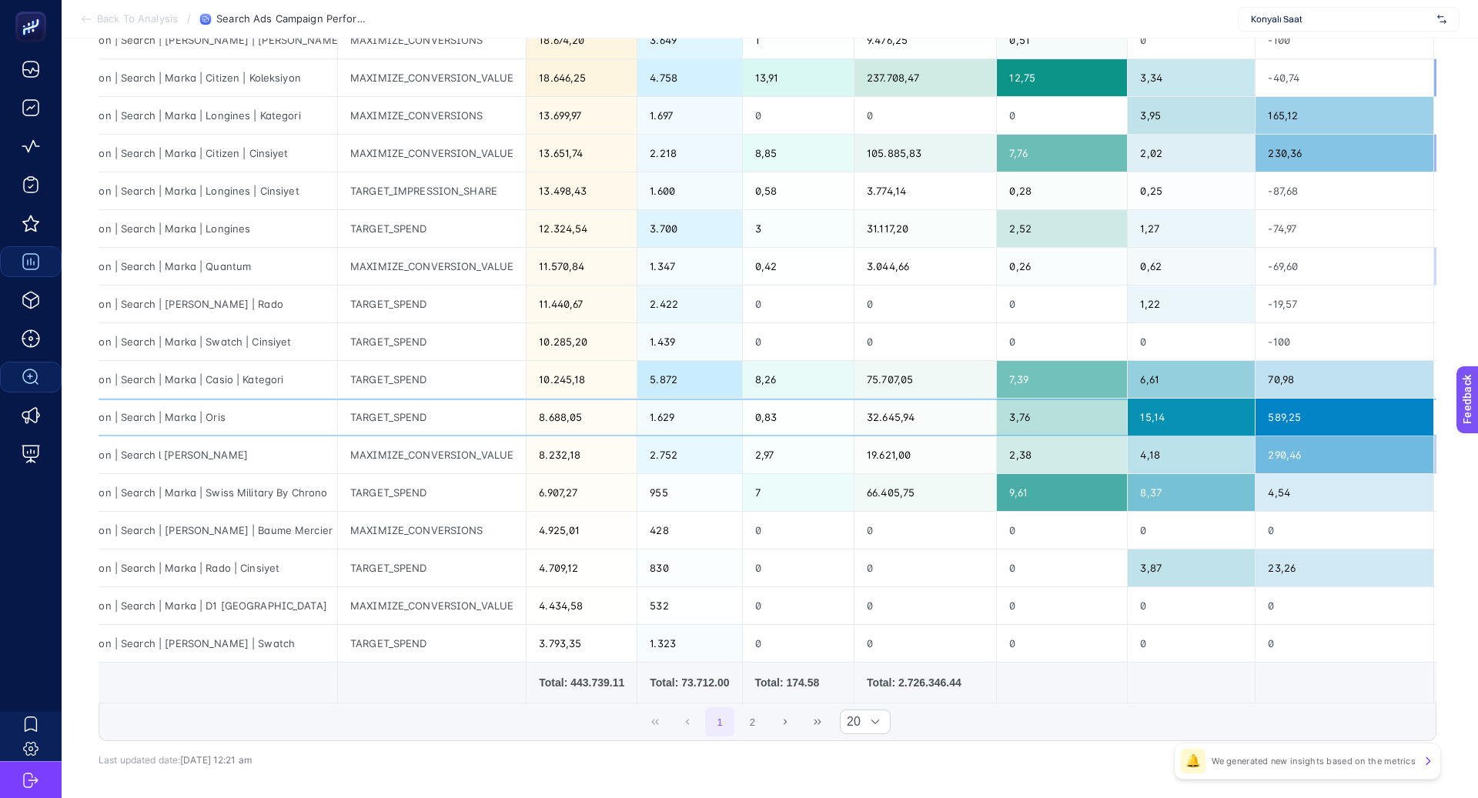
scroll to position [0, 71]
